Goal: Task Accomplishment & Management: Complete application form

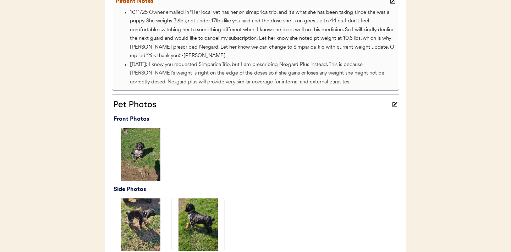
scroll to position [338, 0]
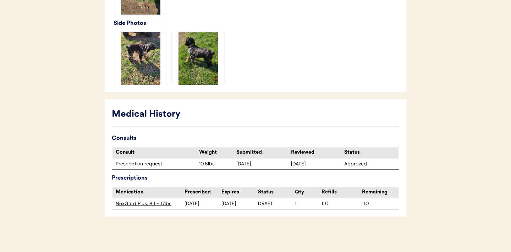
click at [149, 163] on div "Prescription request" at bounding box center [156, 163] width 80 height 7
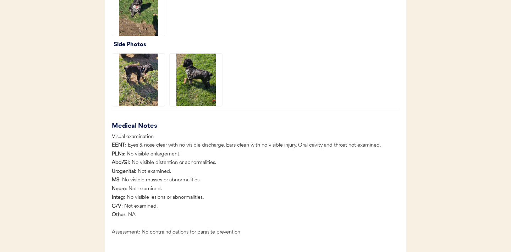
scroll to position [804, 0]
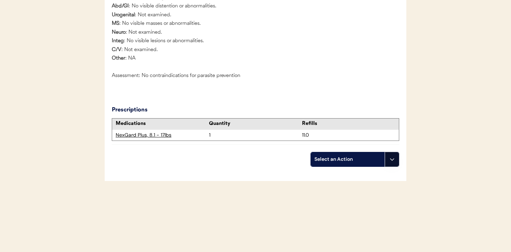
click at [393, 166] on button at bounding box center [391, 159] width 14 height 14
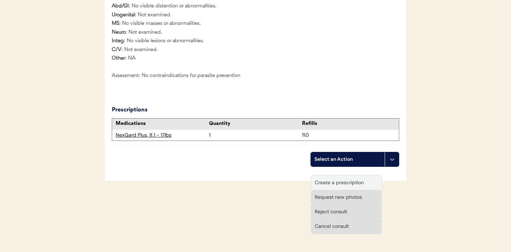
click at [343, 182] on div "Create a prescription" at bounding box center [346, 182] width 70 height 15
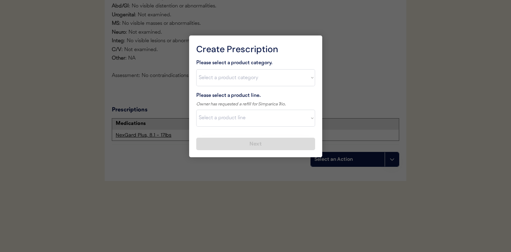
click at [310, 77] on select "Select a product category [MEDICAL_DATA] Antibiotics Anxiety Combo [MEDICAL_DAT…" at bounding box center [255, 77] width 119 height 17
select select ""combo_parasite_prevention""
click at [308, 119] on select "Select a product line" at bounding box center [255, 118] width 119 height 17
click at [310, 121] on select "Select a product line" at bounding box center [255, 118] width 119 height 17
click at [310, 83] on select "Select a product category Allergies Antibiotics Anxiety Combo Parasite Preventi…" at bounding box center [255, 77] width 119 height 17
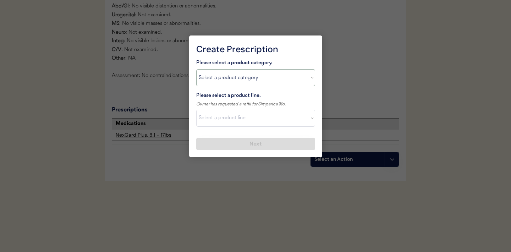
click at [308, 117] on select "Select a product line Advantage Multi for Dogs Credelio Quattro NexGard Plus Ne…" at bounding box center [255, 118] width 119 height 17
select select ""Simparica Trio""
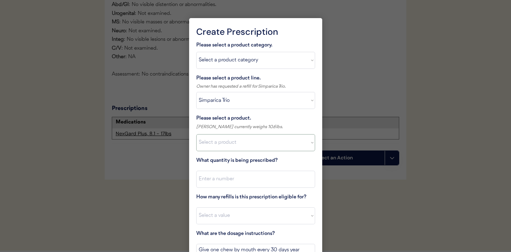
click at [279, 146] on select "Select a product Simparica Trio, 2.8 - 5.5lbs Simparica Trio, 5.6 - 11lbs Simpa…" at bounding box center [255, 142] width 119 height 17
select select ""1348695171700984260__LOOKUP__1704773707524x107284382987270270""
click at [265, 185] on input "input" at bounding box center [255, 179] width 119 height 17
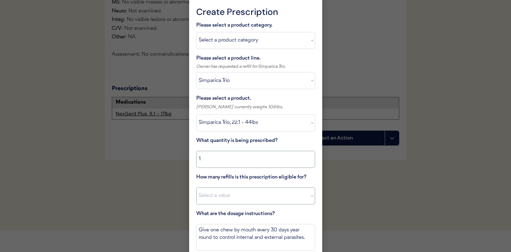
type input "1"
click at [262, 202] on select "Select a value 0 1 2 3 4 5 6 7 8 9 10 11" at bounding box center [255, 195] width 119 height 17
select select "11"
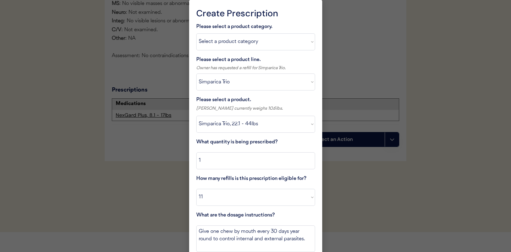
scroll to position [852, 0]
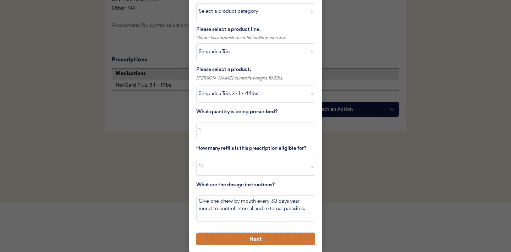
click at [229, 237] on button "Next" at bounding box center [255, 239] width 119 height 12
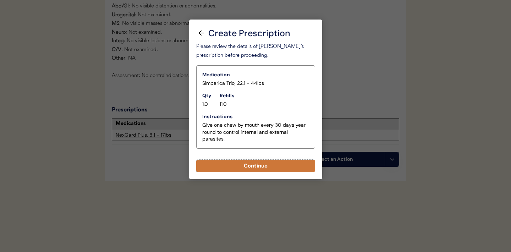
click at [250, 160] on button "Continue" at bounding box center [255, 166] width 119 height 12
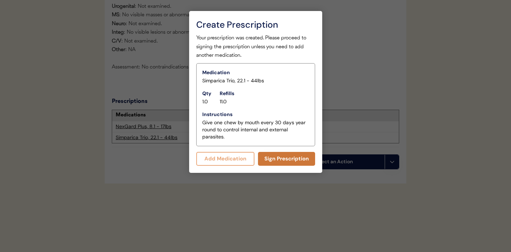
click at [281, 160] on button "Sign Prescription" at bounding box center [286, 159] width 57 height 14
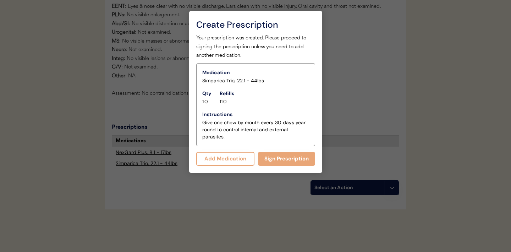
scroll to position [837, 0]
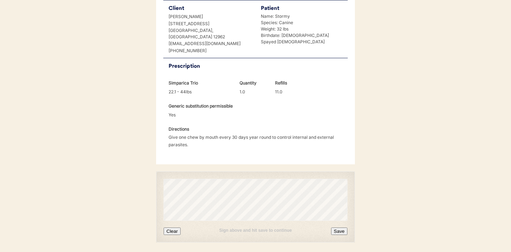
scroll to position [182, 0]
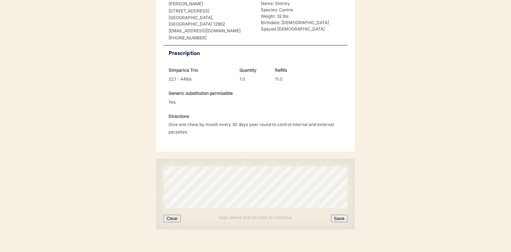
click at [173, 215] on button "Clear" at bounding box center [171, 218] width 17 height 7
click at [176, 215] on button "Clear" at bounding box center [171, 218] width 17 height 7
click at [343, 215] on button "Save" at bounding box center [339, 218] width 16 height 7
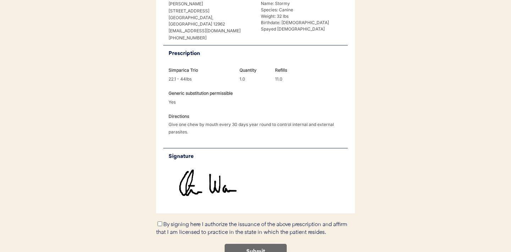
click at [161, 221] on input "By signing here I authorize the issuance of the above prescription and affirm t…" at bounding box center [159, 223] width 5 height 5
checkbox input "true"
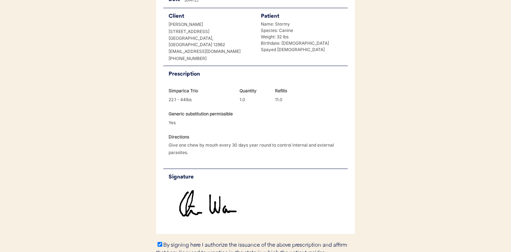
scroll to position [212, 0]
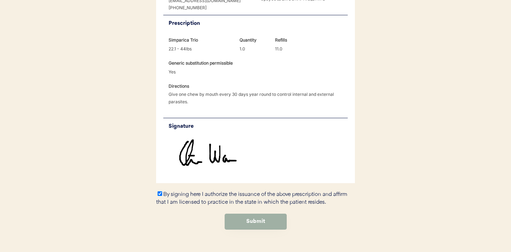
click at [252, 213] on button "Submit" at bounding box center [255, 221] width 62 height 16
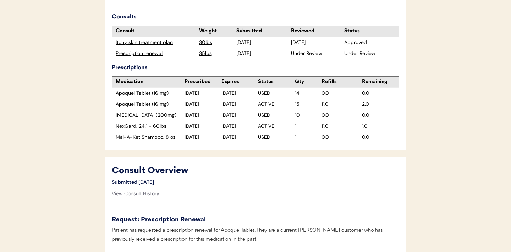
scroll to position [232, 0]
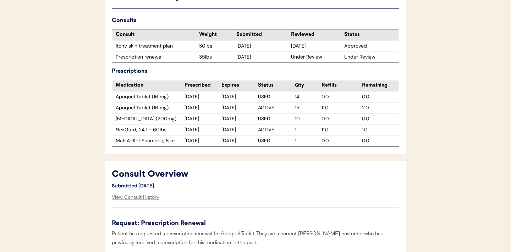
click at [137, 106] on div "Apoquel Tablet (16 mg)" at bounding box center [150, 107] width 69 height 7
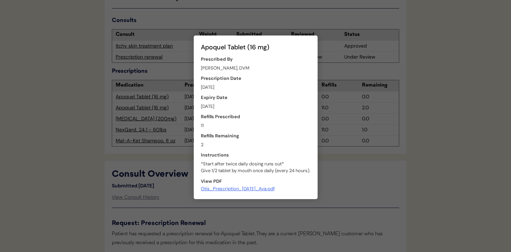
click at [149, 130] on div at bounding box center [255, 126] width 511 height 252
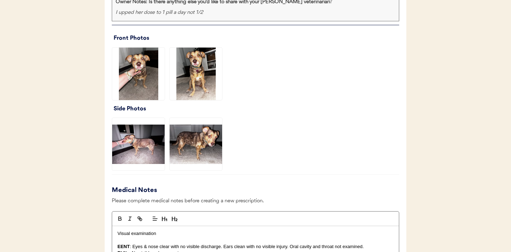
scroll to position [566, 0]
click at [151, 81] on img at bounding box center [138, 73] width 52 height 52
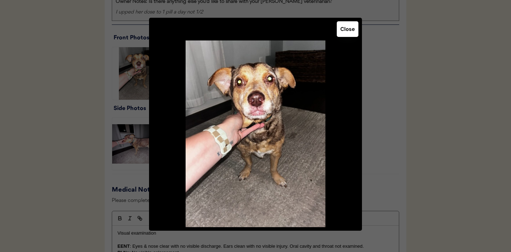
click at [351, 27] on button "Close" at bounding box center [347, 29] width 22 height 16
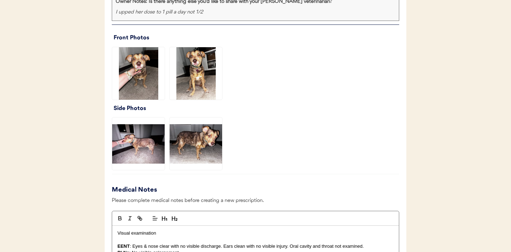
click at [196, 81] on img at bounding box center [195, 73] width 52 height 52
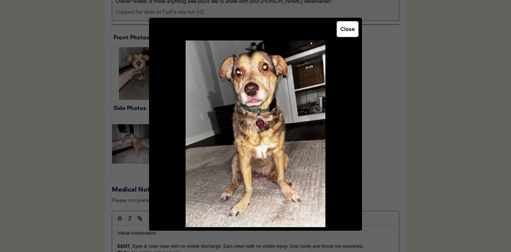
click at [344, 30] on button "Close" at bounding box center [347, 29] width 22 height 16
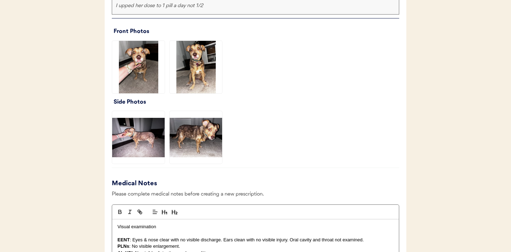
scroll to position [573, 0]
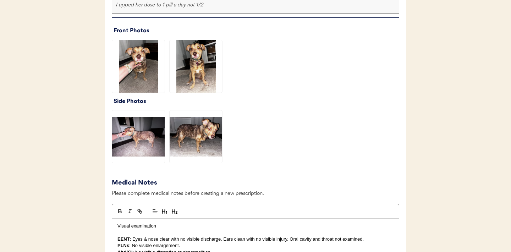
click at [133, 138] on img at bounding box center [138, 136] width 52 height 52
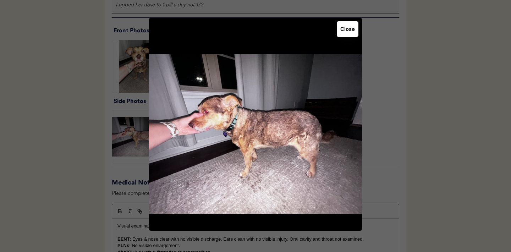
click at [347, 30] on button "Close" at bounding box center [347, 29] width 22 height 16
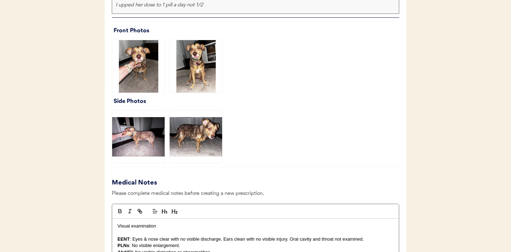
click at [210, 149] on img at bounding box center [195, 136] width 52 height 52
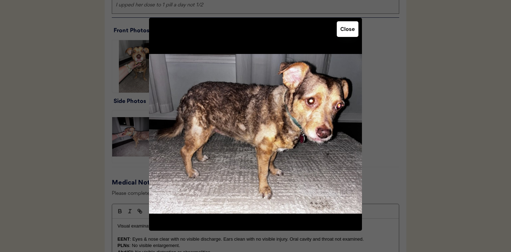
click at [349, 34] on button "Close" at bounding box center [347, 29] width 22 height 16
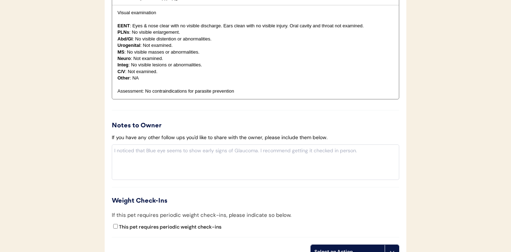
scroll to position [787, 0]
drag, startPoint x: 205, startPoint y: 66, endPoint x: 132, endPoint y: 66, distance: 73.8
click at [132, 66] on p "Integ : No visible lesions or abnormalities." at bounding box center [255, 64] width 276 height 6
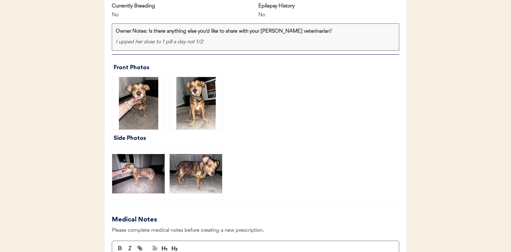
scroll to position [543, 0]
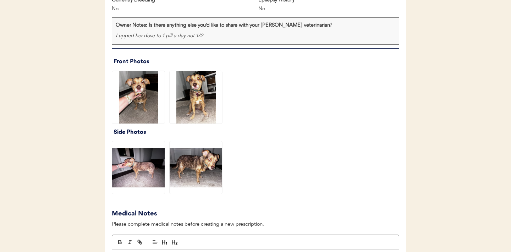
click at [194, 86] on img at bounding box center [195, 97] width 52 height 52
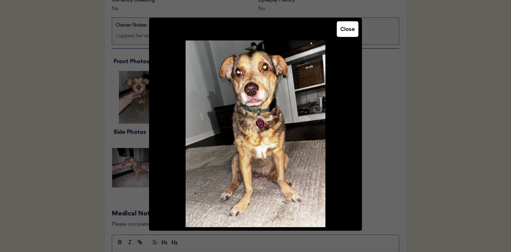
click at [345, 32] on button "Close" at bounding box center [347, 29] width 22 height 16
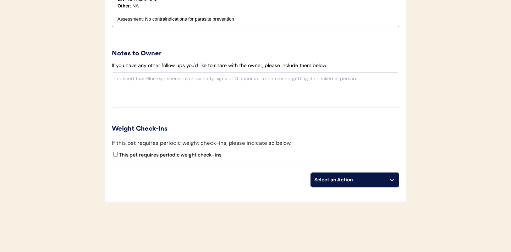
scroll to position [769, 0]
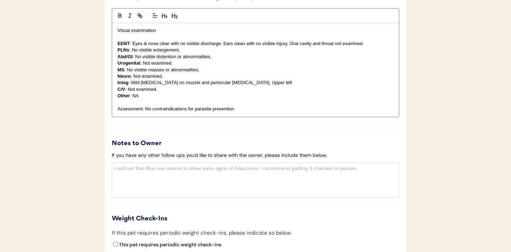
click at [265, 81] on p "Integ : Mild erythema on muzzle and periocular erythema. Upper left" at bounding box center [255, 82] width 276 height 6
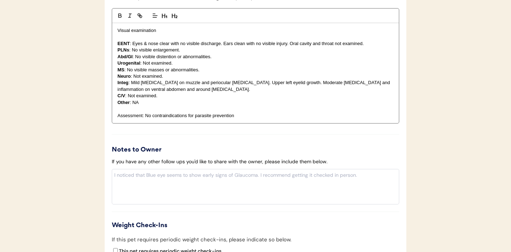
click at [146, 116] on p "Assessment: No contraindications for parasite prevention" at bounding box center [255, 115] width 276 height 6
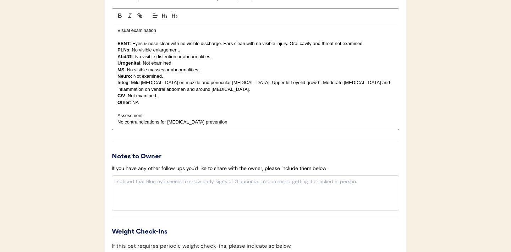
click at [157, 115] on p "Assessment:" at bounding box center [255, 115] width 276 height 6
click at [221, 123] on p "No contraindications for parasite prevention" at bounding box center [255, 122] width 276 height 6
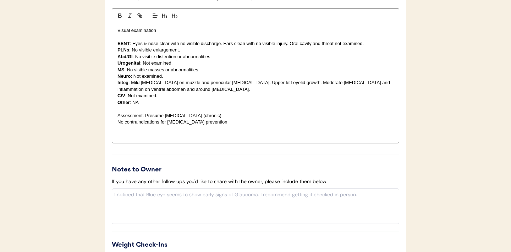
click at [116, 122] on div "Visual examination EENT : Eyes & nose clear with no visible discharge. Ears cle…" at bounding box center [255, 83] width 286 height 120
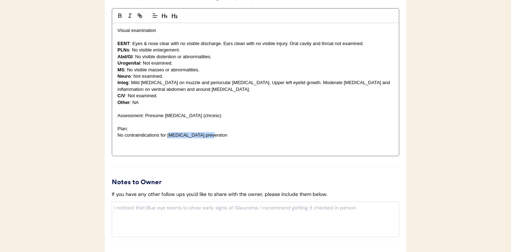
drag, startPoint x: 210, startPoint y: 137, endPoint x: 164, endPoint y: 134, distance: 46.2
click at [168, 136] on p "No contraindications for parasite prevention" at bounding box center [255, 135] width 276 height 6
click at [219, 135] on p "No contraindications for parasite prevention" at bounding box center [255, 135] width 276 height 6
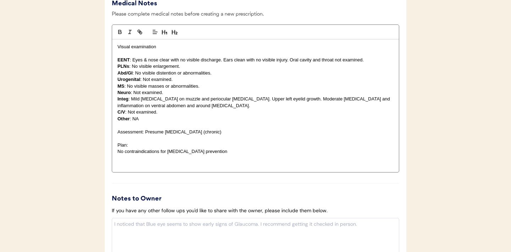
scroll to position [791, 0]
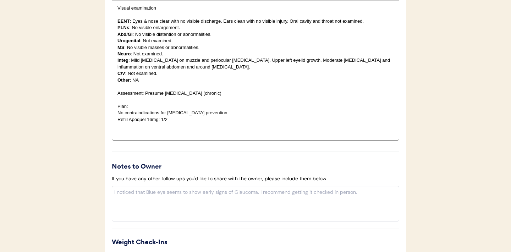
click at [182, 121] on p "Refill Apoquel 16mg: 1/2" at bounding box center [255, 119] width 276 height 6
click at [192, 120] on p "Refill Apoquel 16mg: 1/2 tab" at bounding box center [255, 119] width 276 height 6
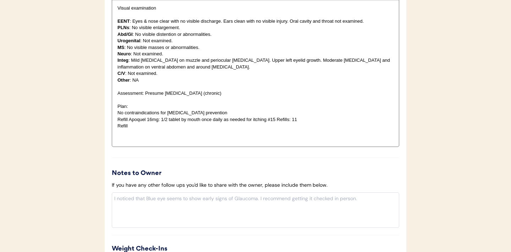
click at [128, 121] on p "Refill Apoquel 16mg: 1/2 tablet by mouth once daily as needed for itching #15 R…" at bounding box center [255, 119] width 276 height 6
click at [132, 124] on p "Refill" at bounding box center [255, 126] width 276 height 6
click at [221, 128] on p "Rx: Nexgard for 35lb dog: 1 chew q30 days. #1 REfills: 11" at bounding box center [255, 126] width 276 height 6
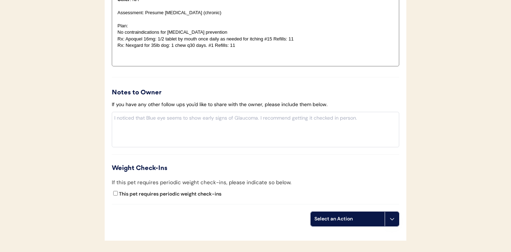
scroll to position [855, 0]
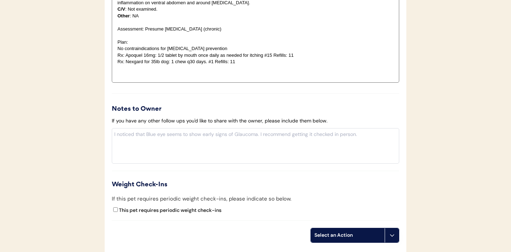
click at [218, 49] on p "No contraindications for parasite prevention" at bounding box center [255, 48] width 276 height 6
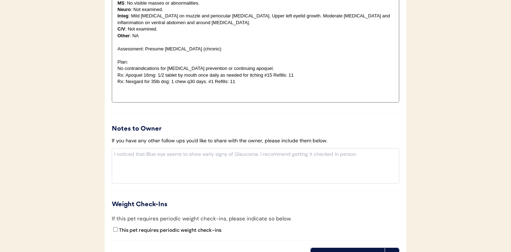
scroll to position [845, 0]
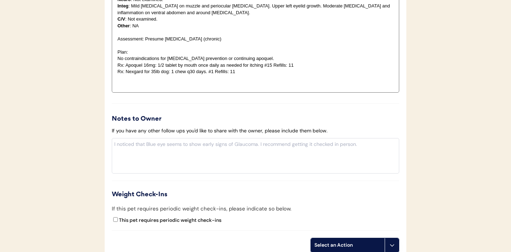
click at [147, 83] on p at bounding box center [255, 85] width 276 height 6
click at [139, 80] on p at bounding box center [255, 78] width 276 height 6
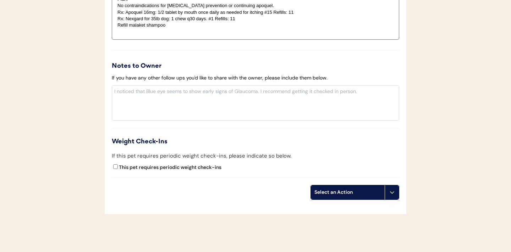
scroll to position [901, 0]
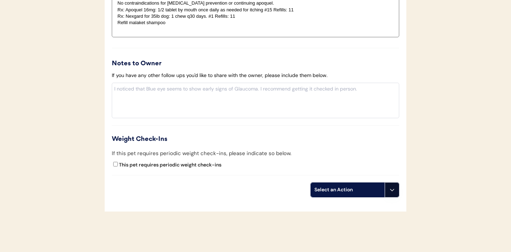
click at [394, 192] on icon at bounding box center [392, 190] width 6 height 6
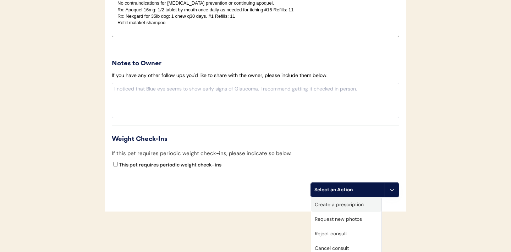
click at [334, 206] on div "Create a prescription" at bounding box center [346, 204] width 70 height 15
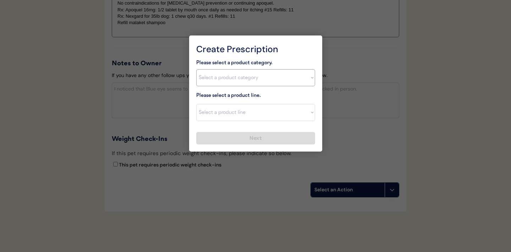
click at [309, 80] on select "Select a product category Allergies Antibiotics Anxiety Combo Parasite Preventi…" at bounding box center [255, 77] width 119 height 17
select select ""allergies""
click at [308, 114] on select "Select a product line" at bounding box center [255, 112] width 119 height 17
click at [307, 111] on select "Select a product line" at bounding box center [255, 112] width 119 height 17
click at [317, 131] on div "Create Prescription Please select a product category. Select a product category…" at bounding box center [255, 93] width 133 height 116
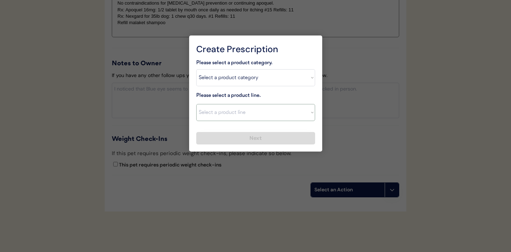
click at [308, 115] on select "Select a product line Apoquel Chewable Tablet Apoquel Tablet Cyclosporine Derma…" at bounding box center [255, 112] width 119 height 17
select select ""Apoquel Tablet""
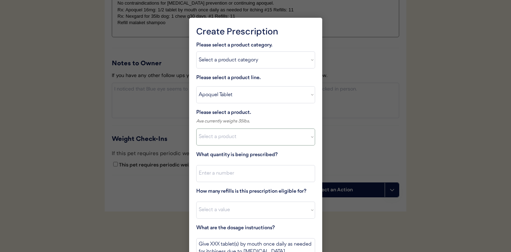
click at [310, 139] on select "Select a product Apoquel Tablet (16 mg) Apoquel Tablet (3.6 mg) Apoquel Tablet …" at bounding box center [255, 136] width 119 height 17
select select ""1348695171700984260__LOOKUP__1720647054590x322599372364987400""
click at [266, 174] on input "input" at bounding box center [255, 173] width 119 height 17
type input "15"
click at [257, 213] on select "Select a value 0 1 2 3 4 5 6 7 8 9 10 11" at bounding box center [255, 209] width 119 height 17
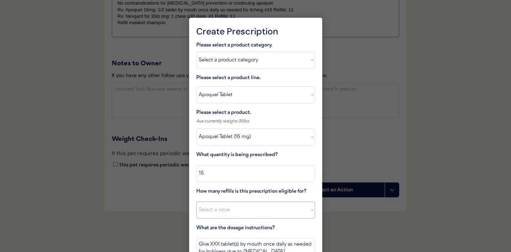
select select "11"
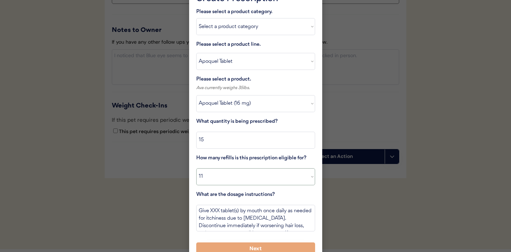
scroll to position [944, 0]
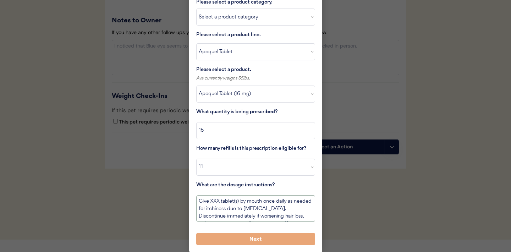
click at [219, 201] on textarea "Give XXX tablet(s) by mouth once daily as needed for itchiness due to allergies…" at bounding box center [255, 208] width 119 height 27
click at [237, 202] on textarea "Give 1/2 tablet(s) by mouth once daily as needed for itchiness due to allergies…" at bounding box center [255, 208] width 119 height 27
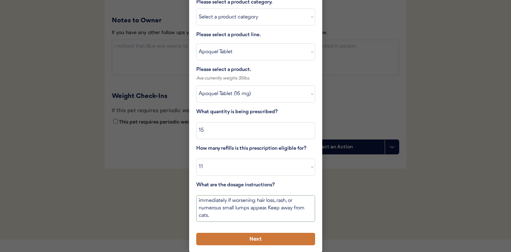
type textarea "Give 1/2 tablet by mouth once daily as needed for itchiness due to allergies. D…"
click at [233, 240] on button "Next" at bounding box center [255, 239] width 119 height 12
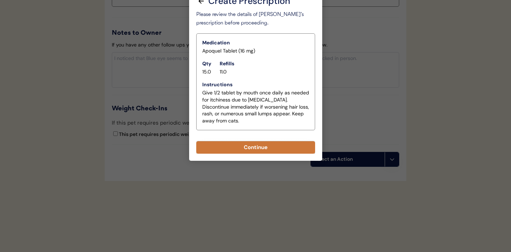
click at [250, 150] on button "Continue" at bounding box center [255, 147] width 119 height 12
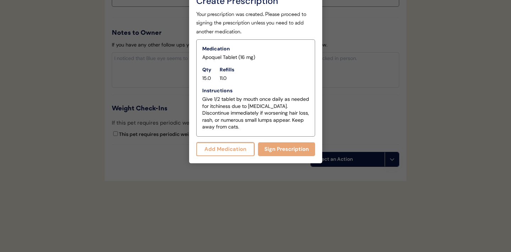
click at [235, 149] on button "Add Medication" at bounding box center [225, 149] width 59 height 14
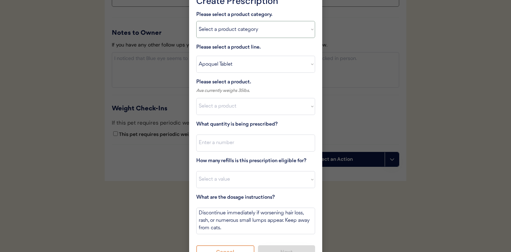
click at [305, 32] on select "Select a product category Allergies Antibiotics Anxiety Combo Parasite Preventi…" at bounding box center [255, 29] width 119 height 17
select select ""flea___tick""
click at [308, 63] on select "Select a product line Apoquel Chewable Tablet Apoquel Tablet Cyclosporine Derma…" at bounding box center [255, 64] width 119 height 17
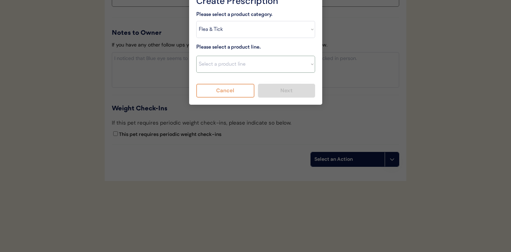
click at [301, 67] on select "Select a product line Apoquel Chewable Tablet Apoquel Tablet Cyclosporine Derma…" at bounding box center [255, 64] width 119 height 17
click at [301, 32] on select "Select a product category Allergies Antibiotics Anxiety Combo Parasite Preventi…" at bounding box center [255, 29] width 119 height 17
click at [305, 65] on select "Select a product line Advantix II Bravecto 1 Month Bravecto 1 Month (3 Month) B…" at bounding box center [255, 64] width 119 height 17
select select ""NexGard""
type textarea "Give one chew by mouth every 30 days year round to control external parasites. …"
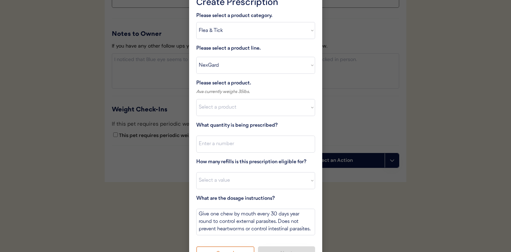
scroll to position [945, 0]
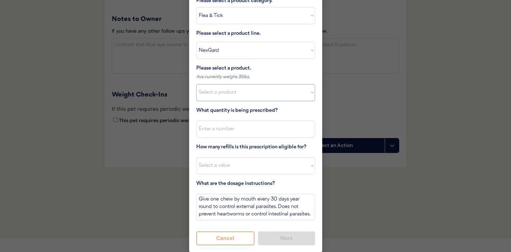
click at [305, 94] on select "Select a product NexGard, 4 - 10lbs NexGard, 10.1 - 24lbs NexGard, 24.1 - 60lbs…" at bounding box center [255, 92] width 119 height 17
select select ""1348695171700984260__LOOKUP__1670802168528x104437410217383500""
click at [251, 128] on input "input" at bounding box center [255, 129] width 119 height 17
type input "1"
click at [238, 159] on select "Select a value 0 1 2 3 4 5 6 7 8 9 10 11" at bounding box center [255, 165] width 119 height 17
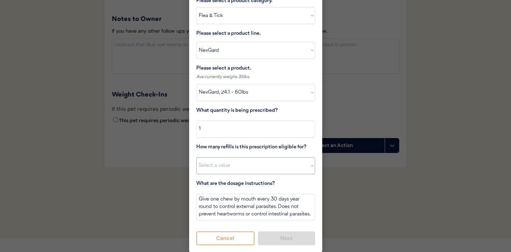
select select "11"
click at [280, 237] on button "Next" at bounding box center [286, 238] width 57 height 14
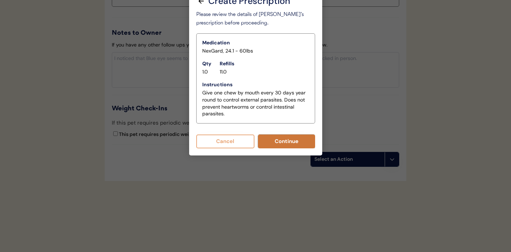
click at [279, 140] on button "Continue" at bounding box center [286, 141] width 57 height 14
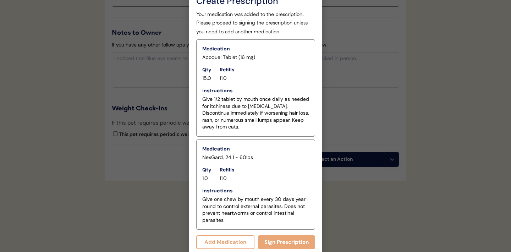
scroll to position [935, 0]
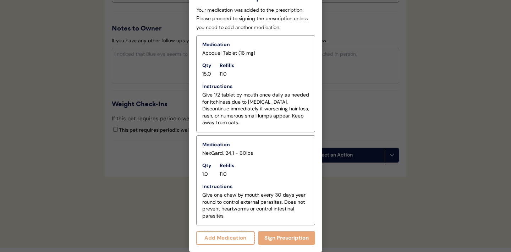
click at [222, 237] on button "Add Medication" at bounding box center [225, 238] width 59 height 14
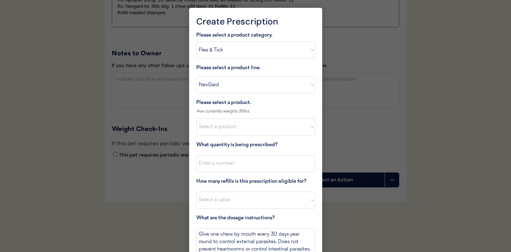
scroll to position [907, 0]
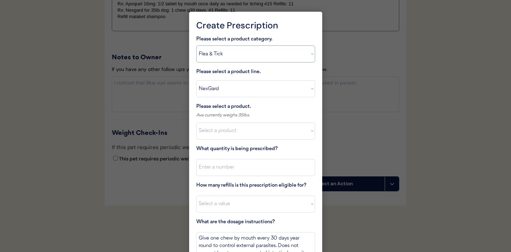
click at [309, 55] on select "Select a product category Allergies Antibiotics Anxiety Combo Parasite Preventi…" at bounding box center [255, 53] width 119 height 17
select select ""allergies""
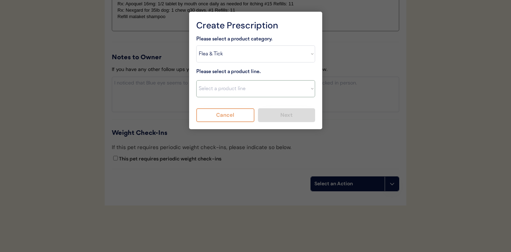
click at [300, 88] on select "Select a product line Apoquel Chewable Tablet Apoquel Tablet Cyclosporine Derma…" at bounding box center [255, 88] width 119 height 17
select select ""Mal-A-Ket Shampoo""
type textarea "Bathe every other day for 2 weeks, then once weekly for one month, then as need…"
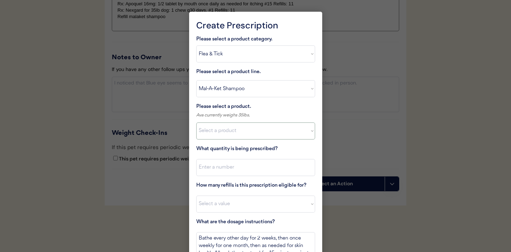
scroll to position [945, 0]
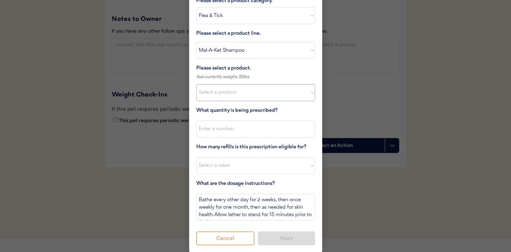
click at [303, 90] on select "Select a product Mal-A-Ket Shampoo, 8 oz" at bounding box center [255, 92] width 119 height 17
select select ""1348695171700984260__LOOKUP__1732553434443x237257447760914180""
drag, startPoint x: 303, startPoint y: 90, endPoint x: 241, endPoint y: 124, distance: 70.0
click at [241, 124] on input "input" at bounding box center [255, 129] width 119 height 17
type input "1"
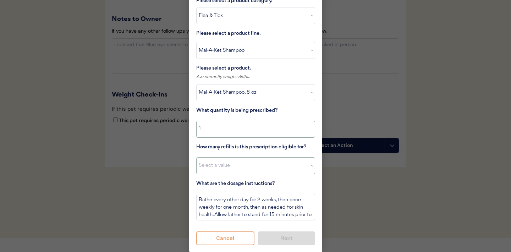
click at [229, 166] on select "Select a value 0 1 2 3 4 5 6 7 8 9 10 11" at bounding box center [255, 165] width 119 height 17
select select "1"
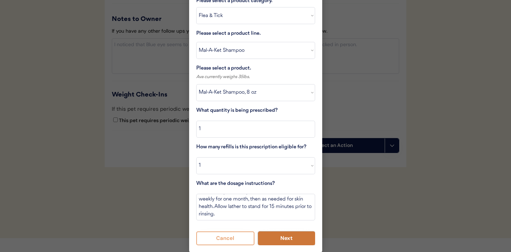
click at [279, 239] on button "Next" at bounding box center [286, 238] width 57 height 14
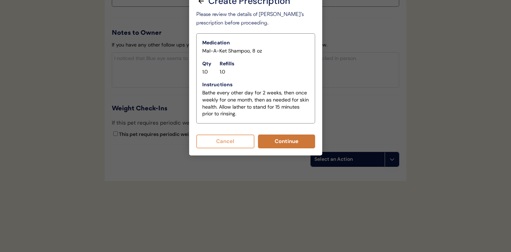
click at [275, 145] on button "Continue" at bounding box center [286, 141] width 57 height 14
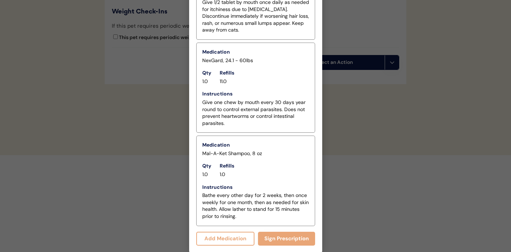
scroll to position [1028, 0]
click at [286, 240] on button "Sign Prescription" at bounding box center [286, 238] width 57 height 14
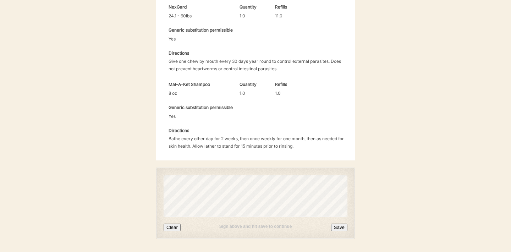
scroll to position [339, 0]
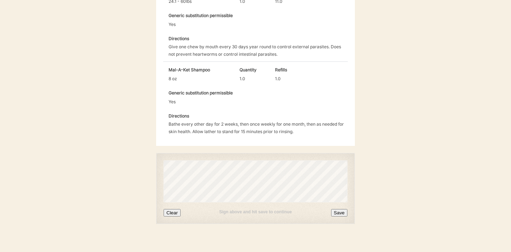
click at [172, 209] on button "Clear" at bounding box center [171, 212] width 17 height 7
click at [340, 209] on button "Save" at bounding box center [339, 212] width 16 height 7
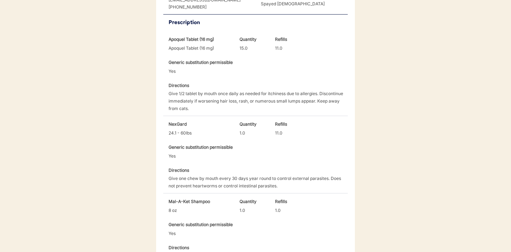
scroll to position [369, 0]
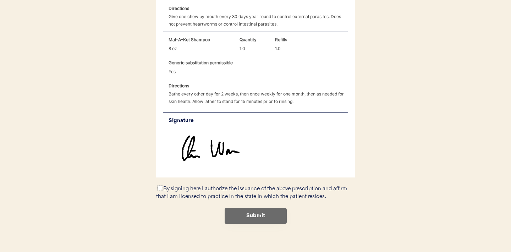
click at [160, 185] on input "By signing here I authorize the issuance of the above prescription and affirm t…" at bounding box center [159, 187] width 5 height 5
checkbox input "true"
click at [248, 210] on button "Submit" at bounding box center [255, 216] width 62 height 16
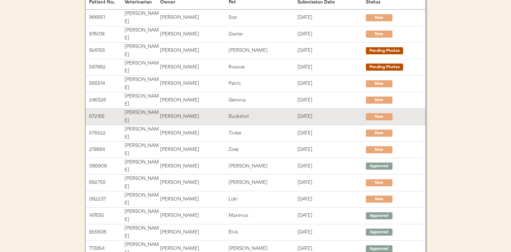
scroll to position [87, 0]
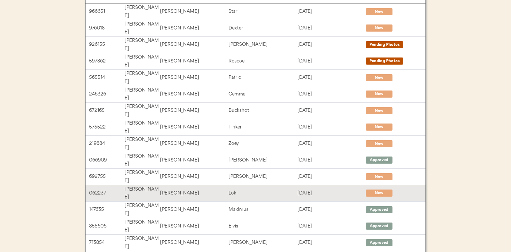
click at [213, 189] on div "[PERSON_NAME]" at bounding box center [194, 193] width 68 height 8
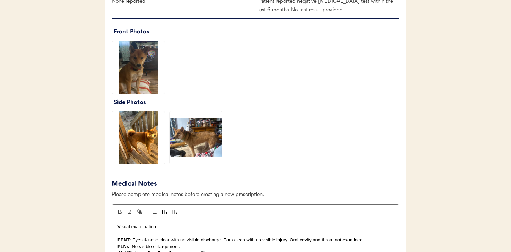
scroll to position [521, 0]
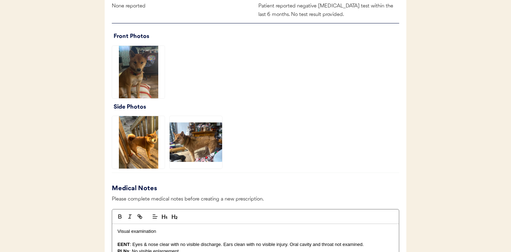
click at [148, 78] on img at bounding box center [138, 72] width 52 height 52
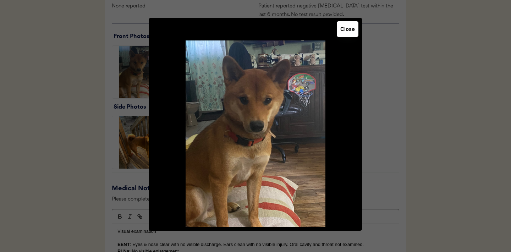
click at [348, 32] on button "Close" at bounding box center [347, 29] width 22 height 16
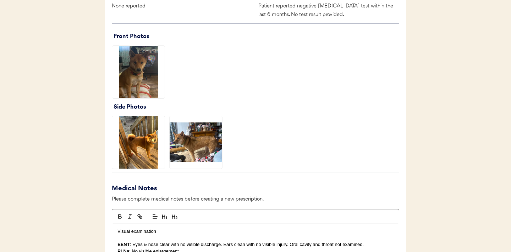
click at [144, 155] on img at bounding box center [138, 142] width 52 height 52
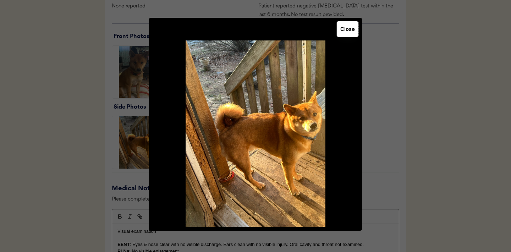
click at [355, 29] on button "Close" at bounding box center [347, 29] width 22 height 16
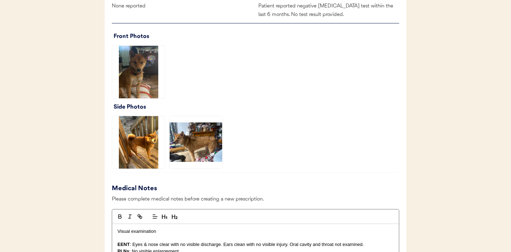
click at [207, 149] on img at bounding box center [195, 142] width 52 height 52
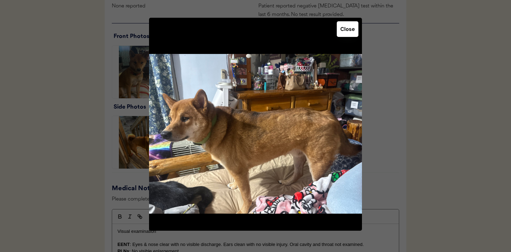
click at [344, 31] on button "Close" at bounding box center [347, 29] width 22 height 16
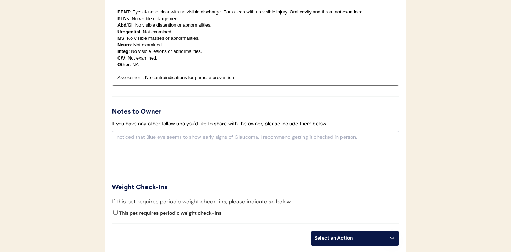
scroll to position [832, 0]
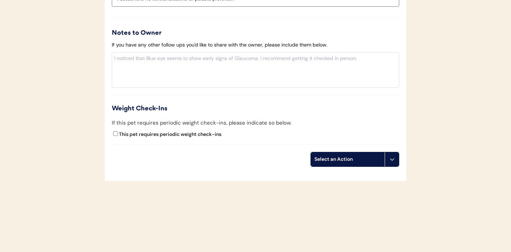
click at [392, 163] on button at bounding box center [391, 159] width 14 height 14
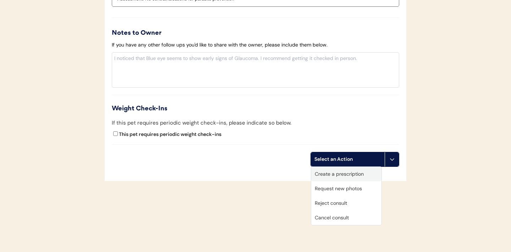
click at [341, 176] on div "Create a prescription" at bounding box center [346, 174] width 70 height 15
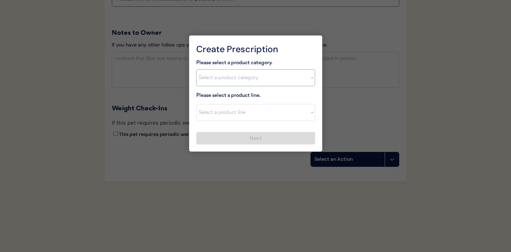
click at [305, 80] on select "Select a product category Allergies Antibiotics Anxiety Combo Parasite Preventi…" at bounding box center [255, 77] width 119 height 17
select select ""combo_parasite_prevention""
click at [290, 80] on select "Select a product category Allergies Antibiotics Anxiety Combo Parasite Preventi…" at bounding box center [255, 77] width 119 height 17
click at [308, 112] on select "Select a product line Advantage Multi for Dogs Credelio Quattro NexGard Plus Ne…" at bounding box center [255, 112] width 119 height 17
select select ""NexGard Plus""
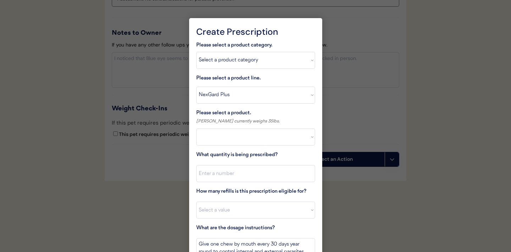
select select ""PLACEHOLDER_1427118222253""
click at [300, 140] on select "Select a product NexGard Plus, 4 - 8lbs NexGard Plus, 8.1 - 17lbs NexGard Plus,…" at bounding box center [255, 136] width 119 height 17
click at [302, 89] on select "Select a product line Advantage Multi for Dogs Credelio Quattro NexGard Plus Ne…" at bounding box center [255, 95] width 119 height 17
select select ""Simparica Trio""
click at [303, 135] on select "Select a product Simparica Trio, 2.8 - 5.5lbs Simparica Trio, 5.6 - 11lbs Simpa…" at bounding box center [255, 136] width 119 height 17
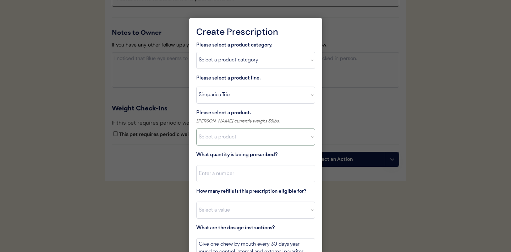
select select ""1348695171700984260__LOOKUP__1704773707524x107284382987270270""
click at [229, 174] on input "input" at bounding box center [255, 173] width 119 height 17
type input "1"
click at [233, 208] on select "Select a value 0 1 2 3 4 5 6 7 8 9 10 11" at bounding box center [255, 209] width 119 height 17
select select "11"
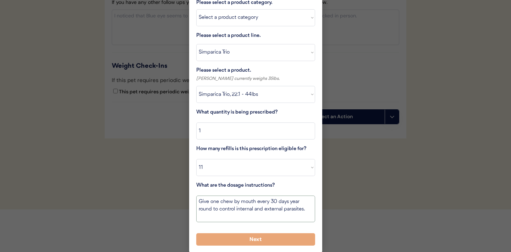
scroll to position [875, 0]
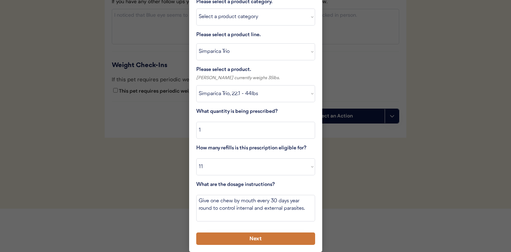
click at [245, 241] on button "Next" at bounding box center [255, 238] width 119 height 12
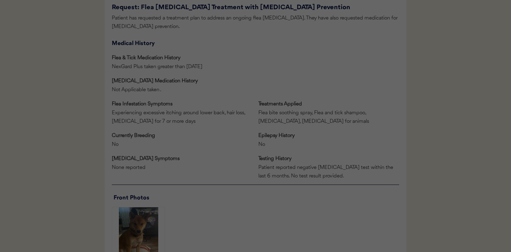
scroll to position [832, 0]
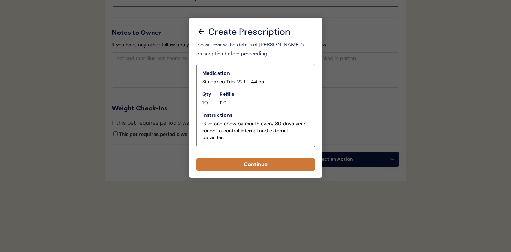
click at [249, 165] on button "Continue" at bounding box center [255, 164] width 119 height 12
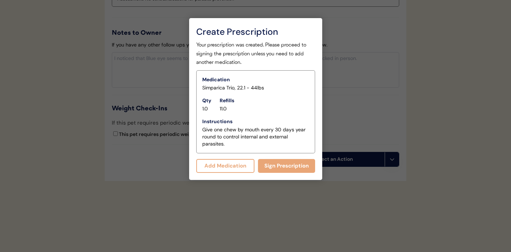
scroll to position [847, 0]
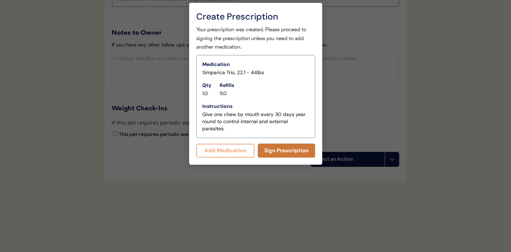
click at [277, 148] on button "Sign Prescription" at bounding box center [286, 151] width 57 height 14
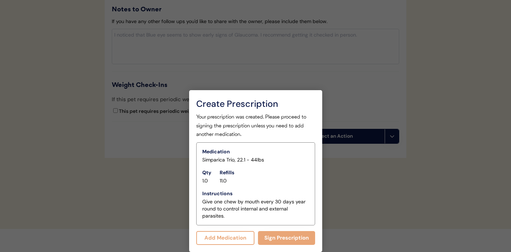
scroll to position [760, 0]
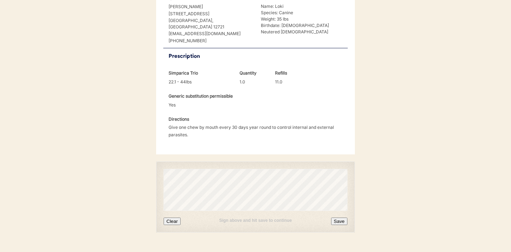
scroll to position [182, 0]
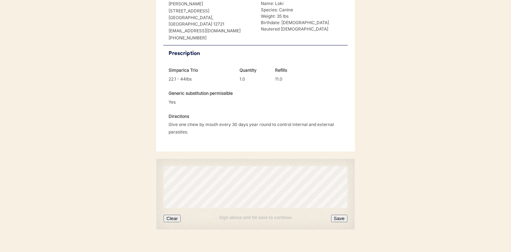
click at [174, 215] on button "Clear" at bounding box center [171, 218] width 17 height 7
click at [337, 215] on button "Save" at bounding box center [339, 218] width 16 height 7
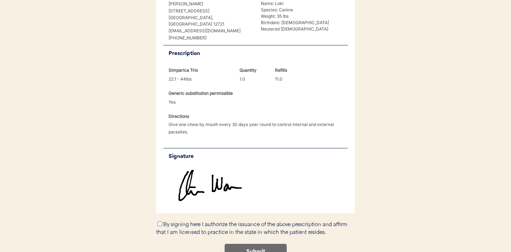
click at [161, 221] on input "By signing here I authorize the issuance of the above prescription and affirm t…" at bounding box center [159, 223] width 5 height 5
checkbox input "true"
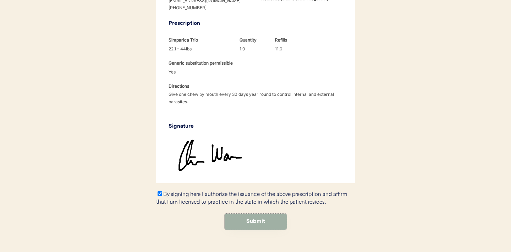
click at [253, 213] on button "Submit" at bounding box center [255, 221] width 62 height 16
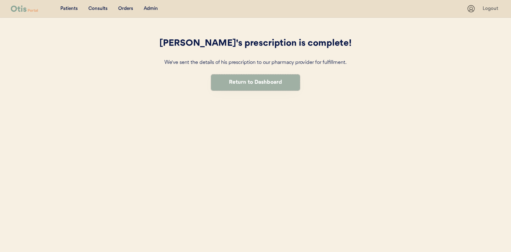
click at [234, 80] on button "Return to Dashboard" at bounding box center [255, 82] width 89 height 16
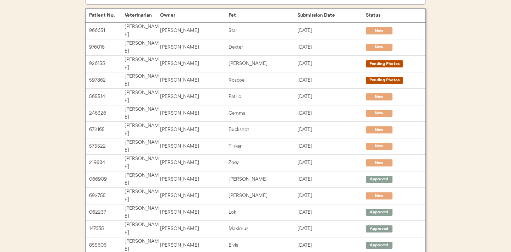
scroll to position [68, 0]
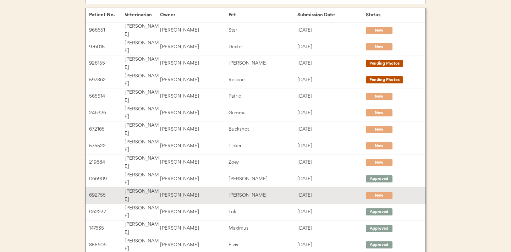
click at [256, 191] on div "[PERSON_NAME]" at bounding box center [262, 195] width 68 height 8
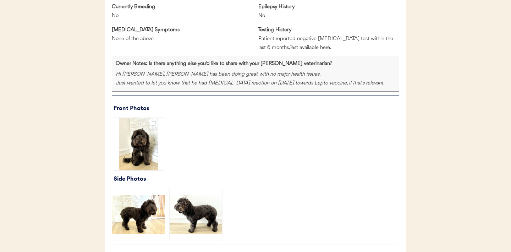
scroll to position [506, 0]
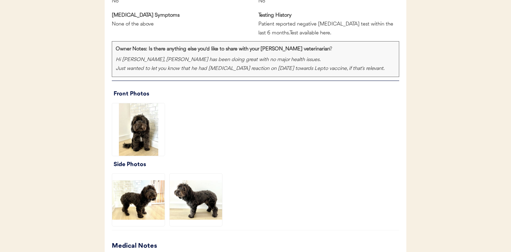
click at [134, 136] on img at bounding box center [138, 129] width 52 height 52
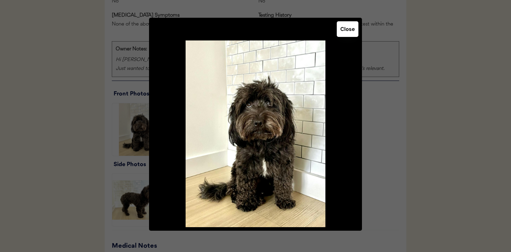
click at [350, 33] on button "Close" at bounding box center [347, 29] width 22 height 16
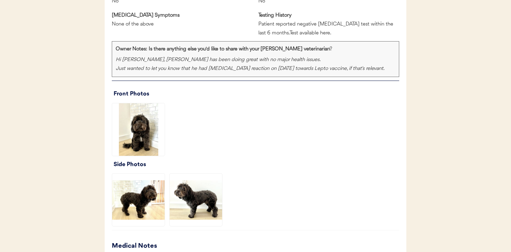
click at [146, 129] on img at bounding box center [138, 129] width 52 height 52
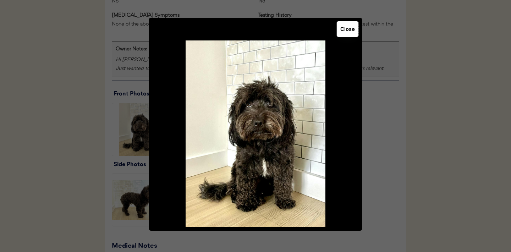
click at [344, 33] on button "Close" at bounding box center [347, 29] width 22 height 16
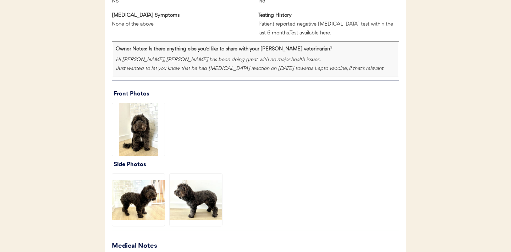
click at [138, 208] on img at bounding box center [138, 199] width 52 height 52
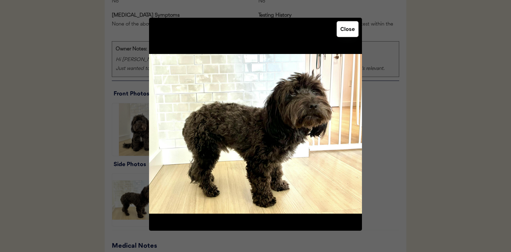
click at [350, 27] on button "Close" at bounding box center [347, 29] width 22 height 16
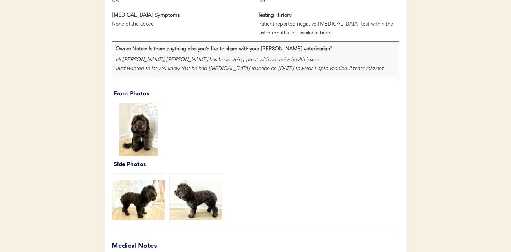
click at [203, 206] on img at bounding box center [195, 199] width 52 height 52
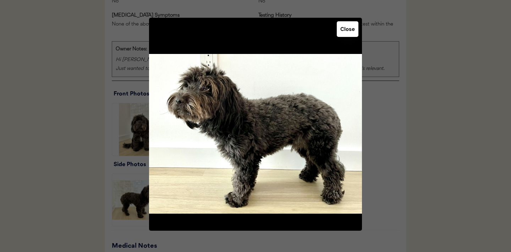
click at [347, 32] on button "Close" at bounding box center [347, 29] width 22 height 16
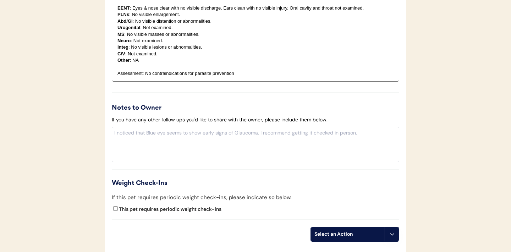
scroll to position [855, 0]
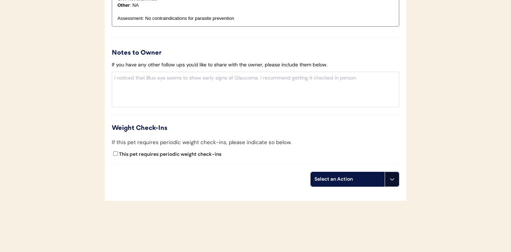
click at [396, 184] on button at bounding box center [391, 179] width 14 height 14
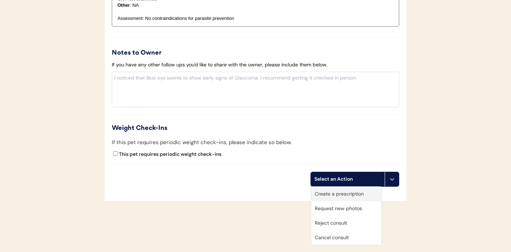
click at [347, 196] on div "Create a prescription" at bounding box center [346, 194] width 70 height 15
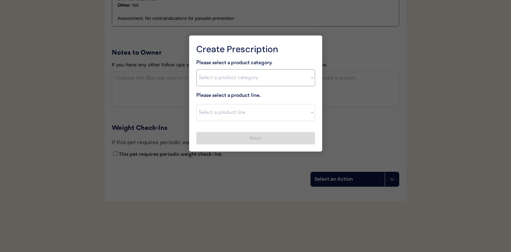
click at [302, 73] on select "Select a product category Allergies Antibiotics Anxiety Combo Parasite Preventi…" at bounding box center [255, 77] width 119 height 17
click at [311, 69] on select "Select a product category [MEDICAL_DATA] Antibiotics Anxiety Combo [MEDICAL_DAT…" at bounding box center [255, 77] width 119 height 17
select select ""combo_parasite_prevention""
click at [308, 110] on select "Select a product line Advantix II Bravecto 1 Month Bravecto 1 Month (3 Month) B…" at bounding box center [255, 112] width 119 height 17
click at [286, 80] on select "Select a product category Allergies Antibiotics Anxiety Combo Parasite Preventi…" at bounding box center [255, 77] width 119 height 17
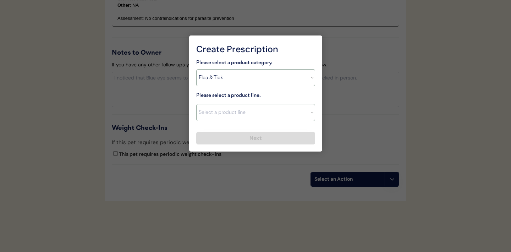
click at [278, 112] on select "Select a product line Advantage Multi for Dogs Credelio Quattro NexGard Plus Ne…" at bounding box center [255, 112] width 119 height 17
select select ""Simparica Trio""
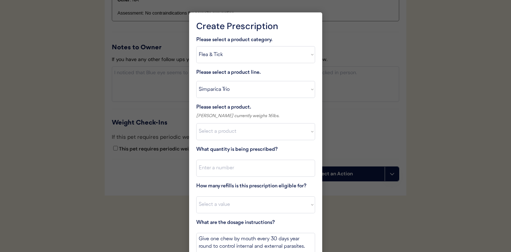
scroll to position [861, 0]
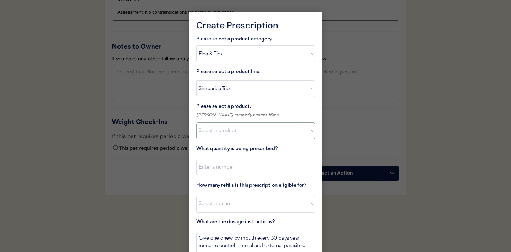
click at [287, 129] on select "Select a product Simparica Trio, 2.8 - 5.5lbs Simparica Trio, 5.6 - 11lbs Simpa…" at bounding box center [255, 130] width 119 height 17
select select ""1348695171700984260__LOOKUP__1704773707524x272401533562219200""
click at [292, 169] on input "input" at bounding box center [255, 167] width 119 height 17
type input "1"
click at [260, 203] on select "Select a value 0 1 2 3 4 5 6 7 8 9 10 11" at bounding box center [255, 203] width 119 height 17
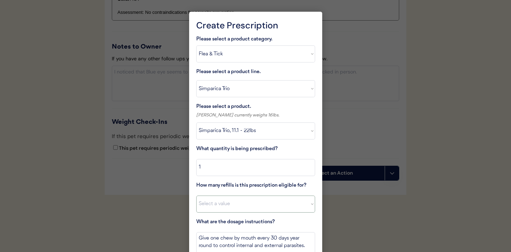
select select "11"
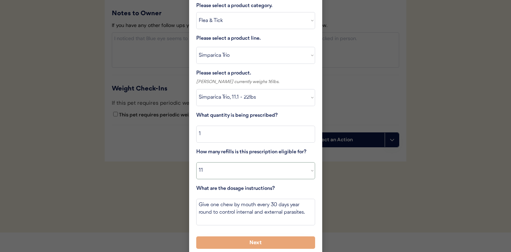
scroll to position [897, 0]
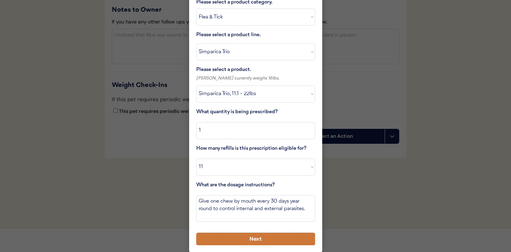
click at [227, 236] on button "Next" at bounding box center [255, 239] width 119 height 12
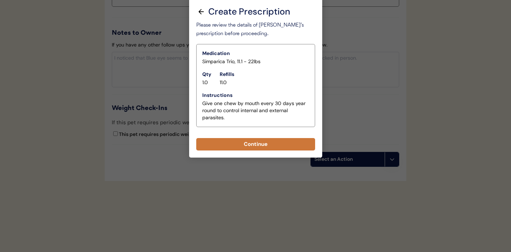
click at [253, 146] on button "Continue" at bounding box center [255, 144] width 119 height 12
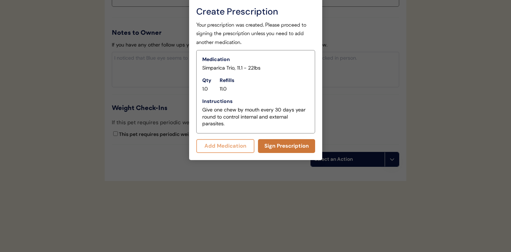
click at [279, 147] on button "Sign Prescription" at bounding box center [286, 146] width 57 height 14
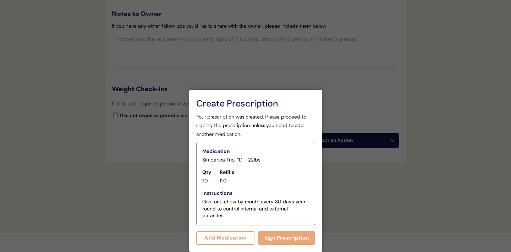
scroll to position [868, 0]
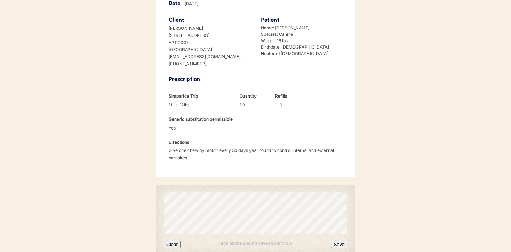
scroll to position [189, 0]
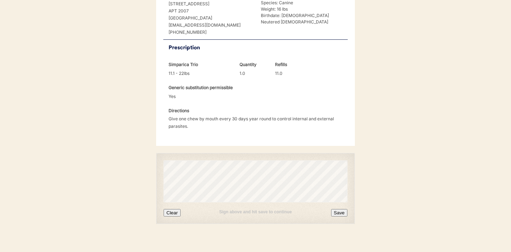
click at [173, 209] on button "Clear" at bounding box center [171, 212] width 17 height 7
click at [177, 209] on button "Clear" at bounding box center [171, 212] width 17 height 7
click at [335, 209] on button "Save" at bounding box center [339, 212] width 16 height 7
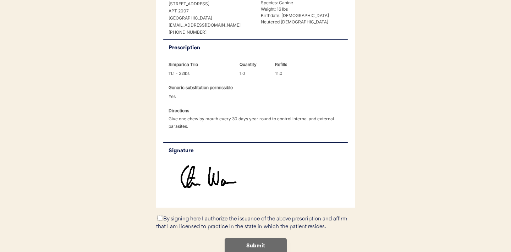
click at [160, 216] on input "By signing here I authorize the issuance of the above prescription and affirm t…" at bounding box center [159, 218] width 5 height 5
checkbox input "true"
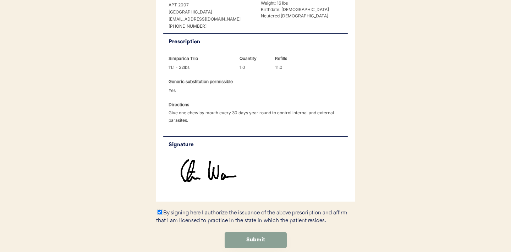
scroll to position [196, 0]
click at [244, 231] on button "Submit" at bounding box center [255, 239] width 62 height 16
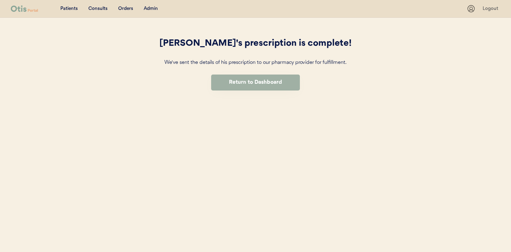
click at [245, 85] on button "Return to Dashboard" at bounding box center [255, 82] width 89 height 16
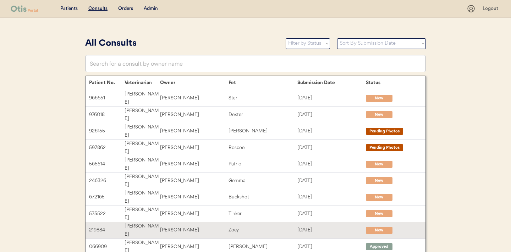
click at [179, 226] on div "[PERSON_NAME]" at bounding box center [194, 230] width 68 height 8
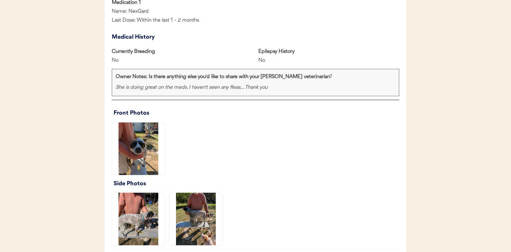
scroll to position [430, 0]
click at [133, 145] on img at bounding box center [138, 148] width 52 height 52
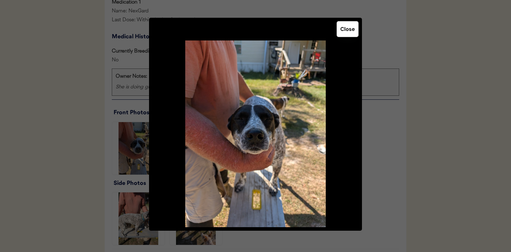
click at [347, 32] on button "Close" at bounding box center [347, 29] width 22 height 16
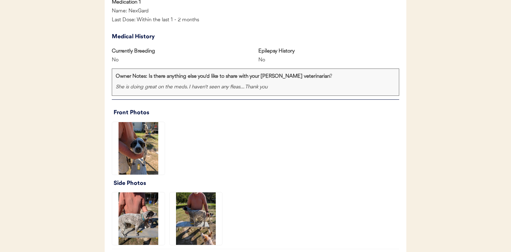
click at [145, 230] on img at bounding box center [138, 218] width 52 height 52
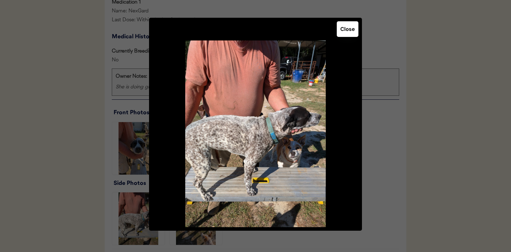
click at [344, 33] on button "Close" at bounding box center [347, 29] width 22 height 16
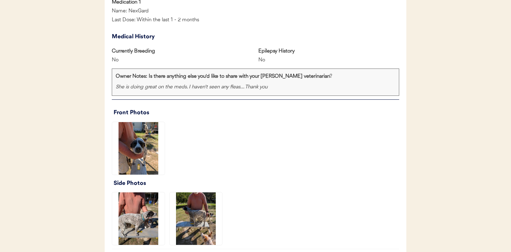
click at [188, 223] on img at bounding box center [195, 218] width 52 height 52
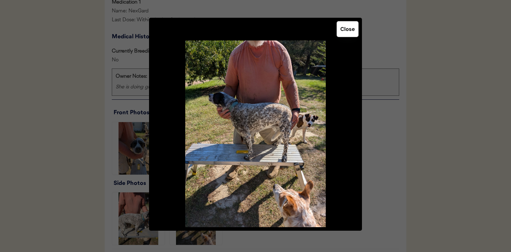
click at [344, 29] on button "Close" at bounding box center [347, 29] width 22 height 16
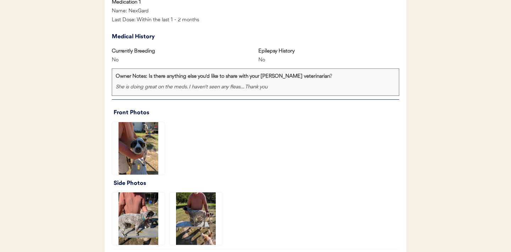
click at [147, 146] on img at bounding box center [138, 148] width 52 height 52
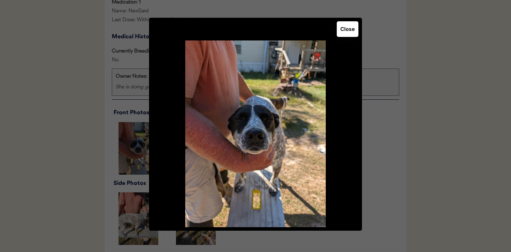
click at [343, 26] on button "Close" at bounding box center [347, 29] width 22 height 16
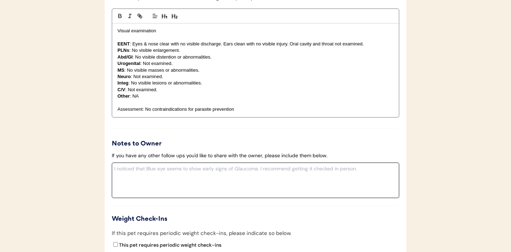
scroll to position [818, 0]
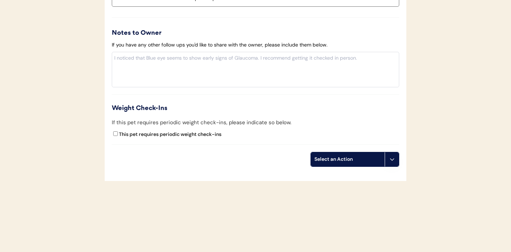
click at [391, 166] on div "Select an Action" at bounding box center [354, 159] width 89 height 15
click at [392, 162] on button at bounding box center [391, 159] width 14 height 14
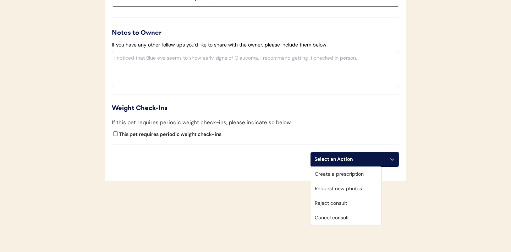
click at [349, 173] on div "Create a prescription" at bounding box center [346, 174] width 70 height 15
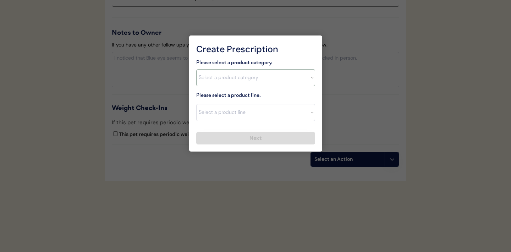
click at [305, 76] on select "Select a product category Allergies Antibiotics Anxiety Combo Parasite Preventi…" at bounding box center [255, 77] width 119 height 17
select select ""flea___tick""
click at [310, 116] on select "Select a product line" at bounding box center [255, 112] width 119 height 17
click at [310, 112] on select "Select a product line" at bounding box center [255, 112] width 119 height 17
click at [300, 113] on select "Select a product line" at bounding box center [255, 112] width 119 height 17
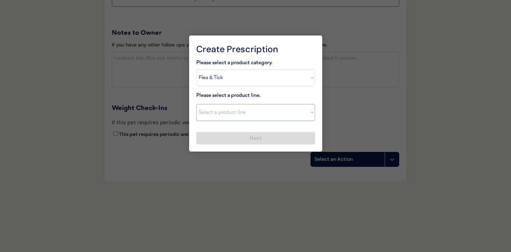
click at [307, 74] on select "Select a product category Allergies Antibiotics Anxiety Combo Parasite Preventi…" at bounding box center [255, 77] width 119 height 17
click at [303, 111] on select "Select a product line Advantix II Bravecto 1 Month Bravecto 1 Month (3 Month) B…" at bounding box center [255, 112] width 119 height 17
select select ""NexGard""
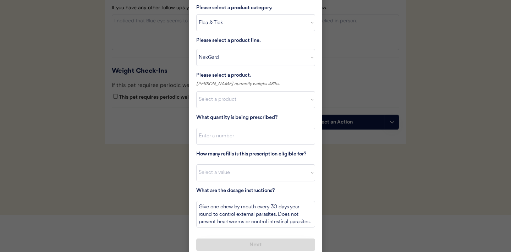
scroll to position [861, 0]
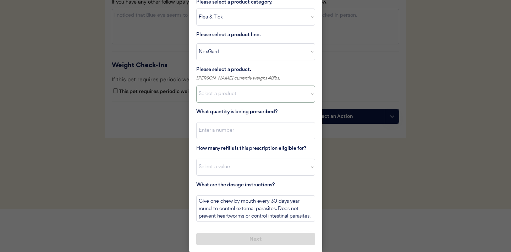
click at [308, 96] on select "Select a product NexGard, 4 - 10lbs NexGard, 10.1 - 24lbs NexGard, 24.1 - 60lbs…" at bounding box center [255, 93] width 119 height 17
select select ""1348695171700984260__LOOKUP__1670802168528x104437410217383500""
click at [229, 135] on input "input" at bounding box center [255, 130] width 119 height 17
type input "1"
click at [222, 165] on select "Select a value 0 1 2 3 4 5 6 7 8 9 10 11" at bounding box center [255, 166] width 119 height 17
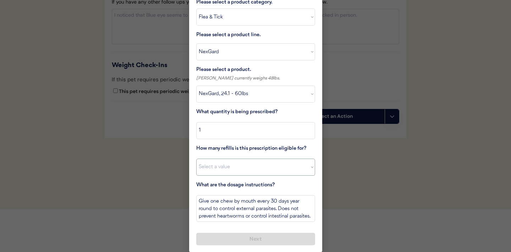
select select "11"
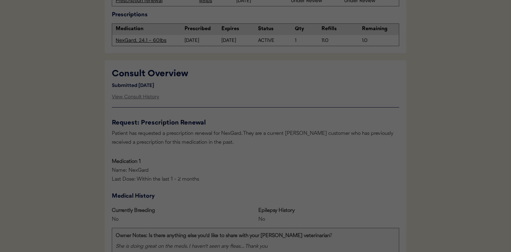
scroll to position [269, 0]
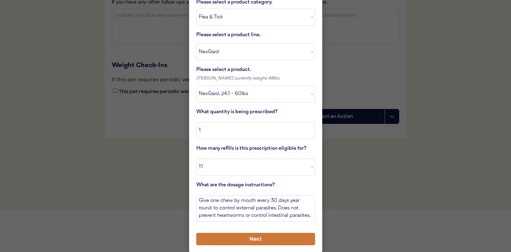
click at [246, 237] on button "Next" at bounding box center [255, 239] width 119 height 12
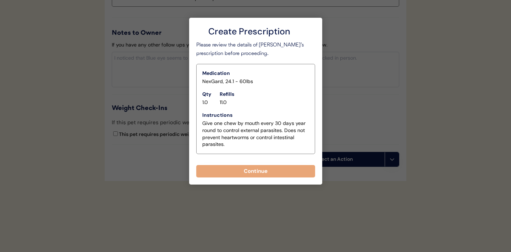
scroll to position [818, 0]
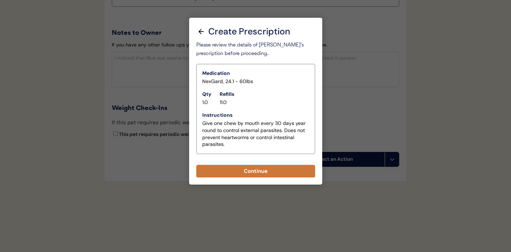
click at [262, 174] on button "Continue" at bounding box center [255, 171] width 119 height 12
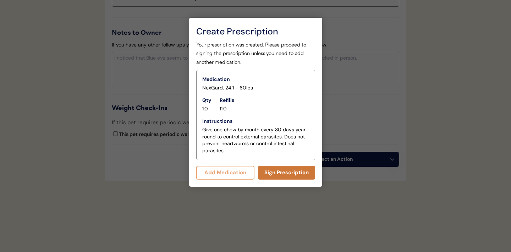
click at [272, 173] on button "Sign Prescription" at bounding box center [286, 173] width 57 height 14
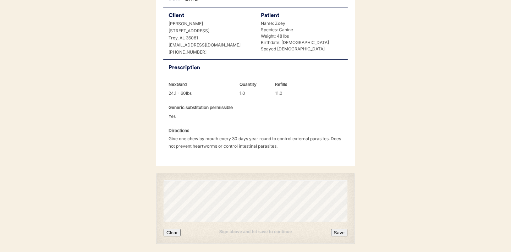
scroll to position [182, 0]
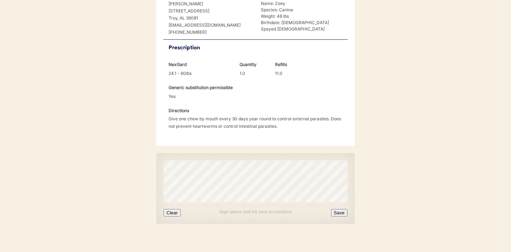
click at [173, 208] on div "Sign above and hit save to continue Clear Save" at bounding box center [255, 188] width 199 height 71
click at [173, 209] on button "Clear" at bounding box center [171, 212] width 17 height 7
click at [339, 209] on button "Save" at bounding box center [339, 212] width 16 height 7
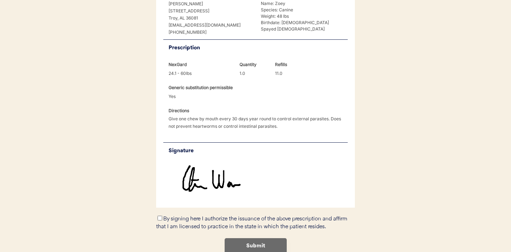
click at [159, 216] on input "By signing here I authorize the issuance of the above prescription and affirm t…" at bounding box center [159, 218] width 5 height 5
checkbox input "true"
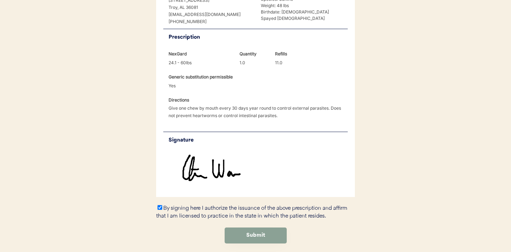
scroll to position [212, 0]
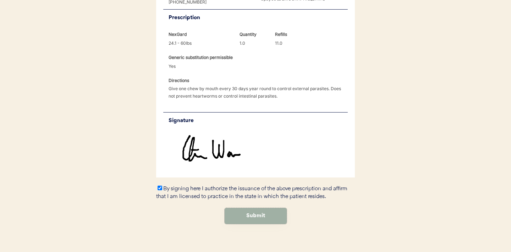
click at [244, 210] on button "Submit" at bounding box center [255, 216] width 62 height 16
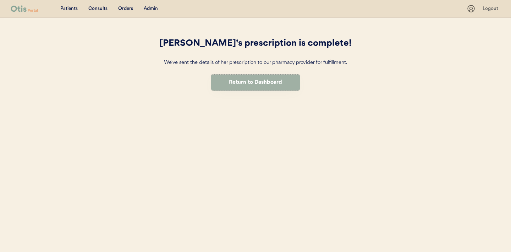
click at [248, 85] on button "Return to Dashboard" at bounding box center [255, 82] width 89 height 16
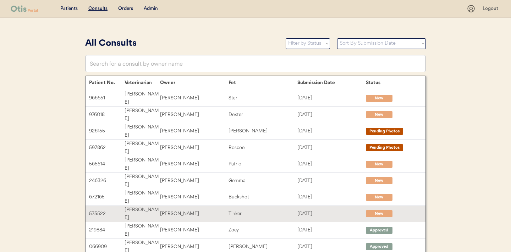
click at [234, 210] on div "Tinker" at bounding box center [262, 214] width 68 height 8
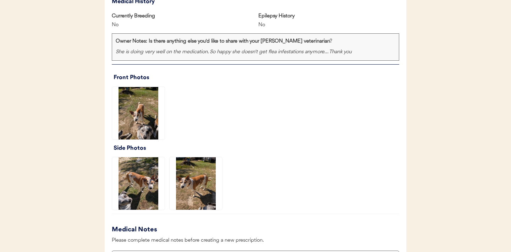
scroll to position [466, 0]
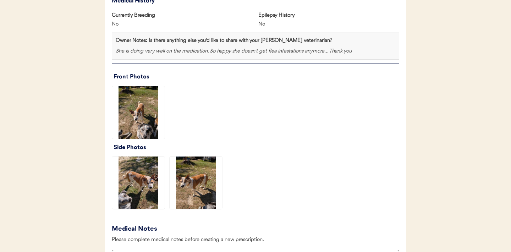
click at [137, 120] on img at bounding box center [138, 112] width 52 height 52
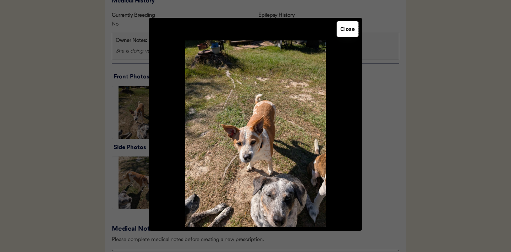
click at [346, 29] on button "Close" at bounding box center [347, 29] width 22 height 16
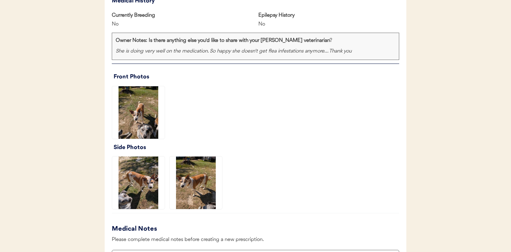
click at [144, 180] on img at bounding box center [138, 182] width 52 height 52
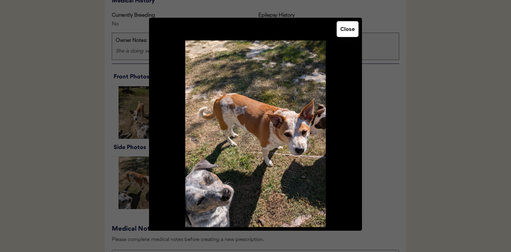
click at [344, 33] on button "Close" at bounding box center [347, 29] width 22 height 16
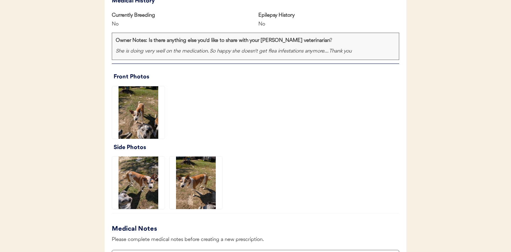
click at [191, 190] on img at bounding box center [195, 182] width 52 height 52
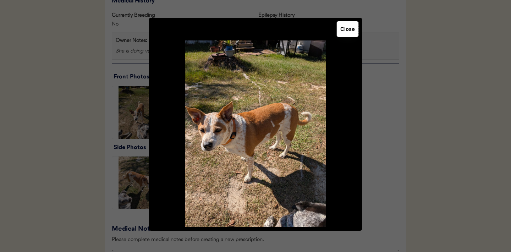
click at [344, 33] on button "Close" at bounding box center [347, 29] width 22 height 16
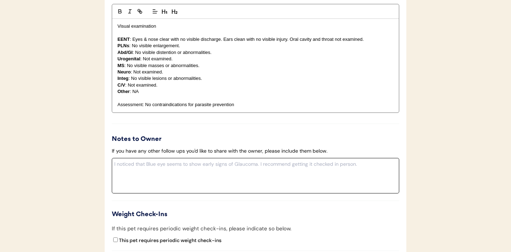
scroll to position [818, 0]
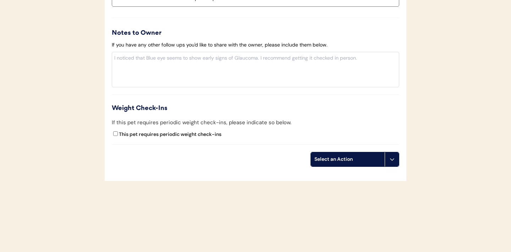
click at [396, 160] on button at bounding box center [391, 159] width 14 height 14
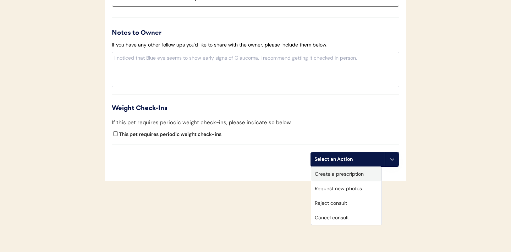
click at [343, 174] on div "Create a prescription" at bounding box center [346, 174] width 70 height 15
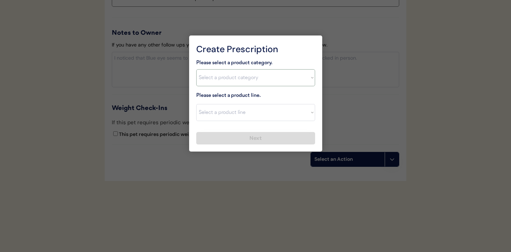
click at [303, 78] on select "Select a product category Allergies Antibiotics Anxiety Combo Parasite Preventi…" at bounding box center [255, 77] width 119 height 17
select select ""flea___tick""
click at [304, 116] on select "Select a product line Advantix II Bravecto 1 Month Bravecto 1 Month (3 Month) B…" at bounding box center [255, 112] width 119 height 17
select select ""NexGard""
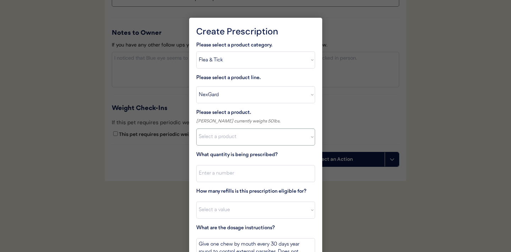
click at [302, 139] on select "Select a product NexGard, 4 - 10lbs NexGard, 10.1 - 24lbs NexGard, 24.1 - 60lbs…" at bounding box center [255, 136] width 119 height 17
select select ""1348695171700984260__LOOKUP__1670802168528x104437410217383500""
click at [254, 173] on input "input" at bounding box center [255, 173] width 119 height 17
type input "1"
click at [237, 202] on select "Select a value 0 1 2 3 4 5 6 7 8 9 10 11" at bounding box center [255, 209] width 119 height 17
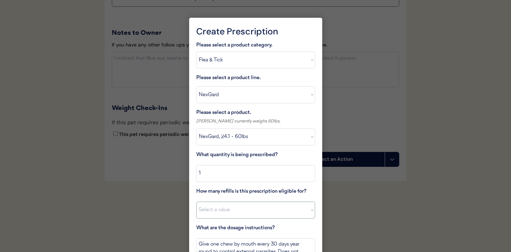
select select "11"
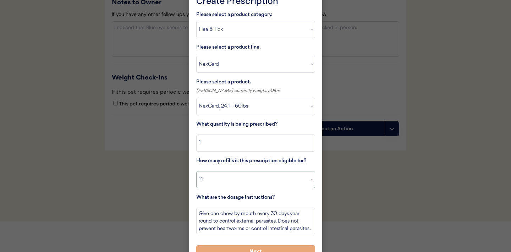
scroll to position [861, 0]
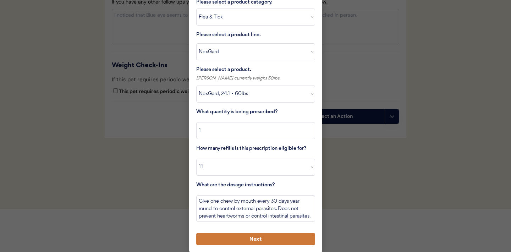
click at [224, 236] on button "Next" at bounding box center [255, 239] width 119 height 12
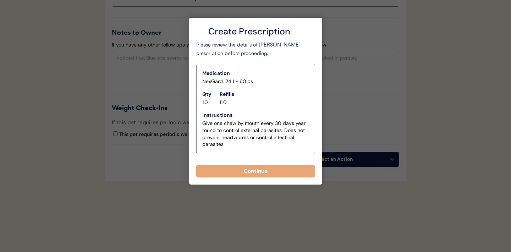
scroll to position [818, 0]
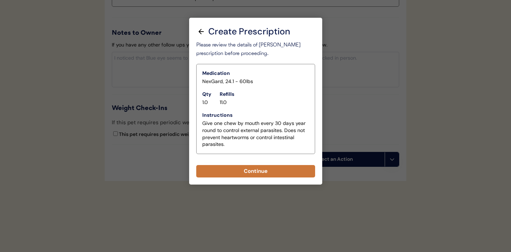
click at [253, 173] on button "Continue" at bounding box center [255, 171] width 119 height 12
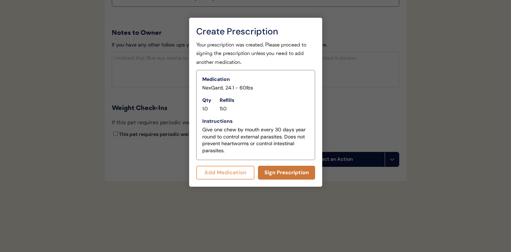
click at [280, 176] on button "Sign Prescription" at bounding box center [286, 173] width 57 height 14
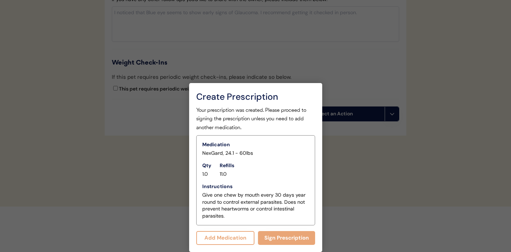
scroll to position [811, 0]
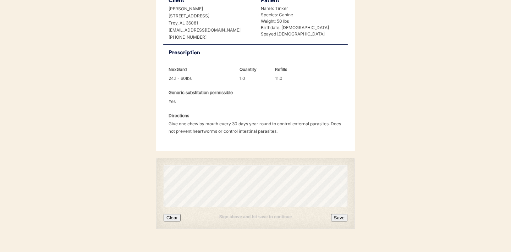
scroll to position [182, 0]
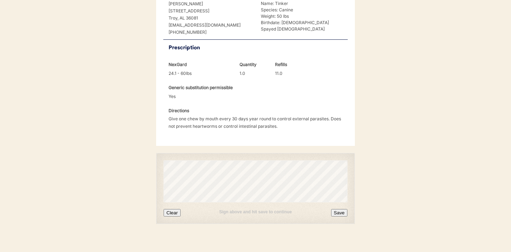
click at [170, 209] on button "Clear" at bounding box center [171, 212] width 17 height 7
click at [173, 209] on button "Clear" at bounding box center [171, 212] width 17 height 7
click at [176, 209] on button "Clear" at bounding box center [171, 212] width 17 height 7
click at [336, 209] on button "Save" at bounding box center [339, 212] width 16 height 7
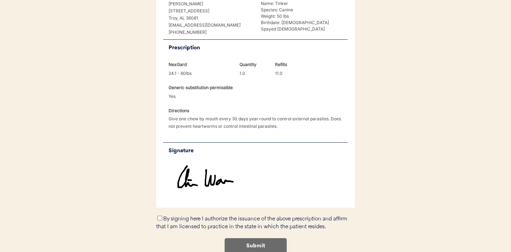
click at [158, 216] on input "By signing here I authorize the issuance of the above prescription and affirm t…" at bounding box center [159, 218] width 5 height 5
checkbox input "true"
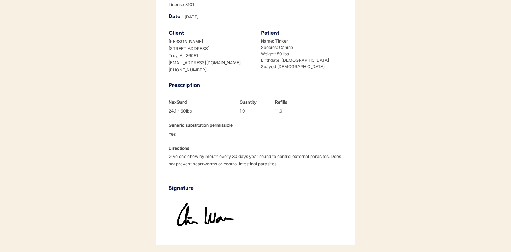
scroll to position [212, 0]
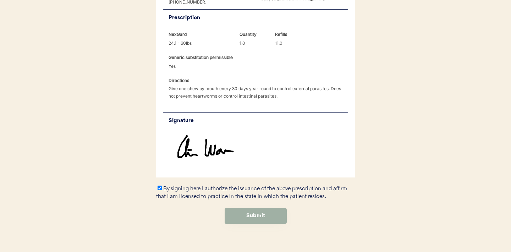
click at [260, 210] on button "Submit" at bounding box center [255, 216] width 62 height 16
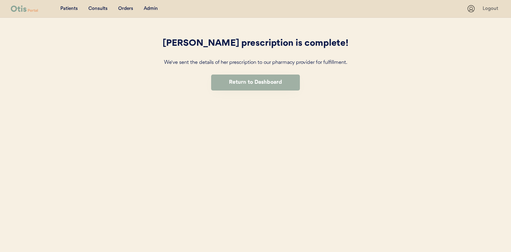
click at [257, 85] on button "Return to Dashboard" at bounding box center [255, 82] width 89 height 16
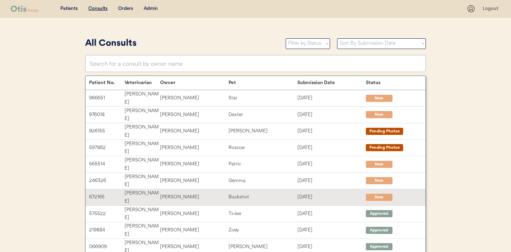
click at [240, 193] on div "Buckshot" at bounding box center [262, 197] width 68 height 8
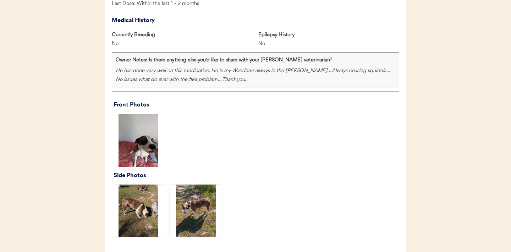
scroll to position [483, 0]
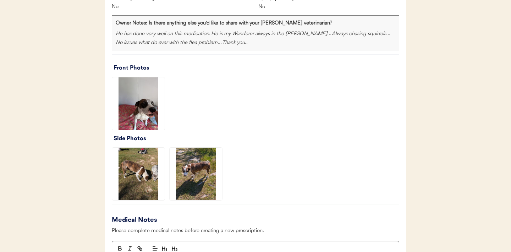
click at [145, 111] on img at bounding box center [138, 103] width 52 height 52
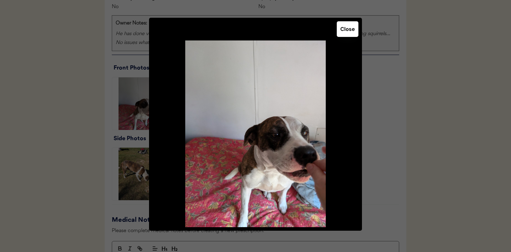
click at [347, 34] on button "Close" at bounding box center [347, 29] width 22 height 16
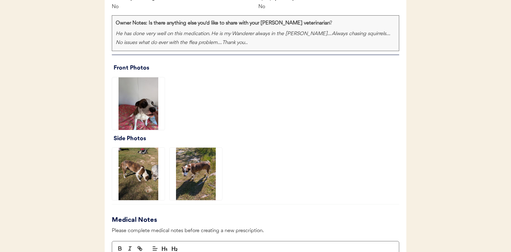
click at [143, 176] on img at bounding box center [138, 174] width 52 height 52
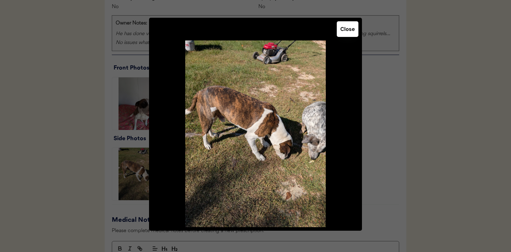
click at [345, 29] on button "Close" at bounding box center [347, 29] width 22 height 16
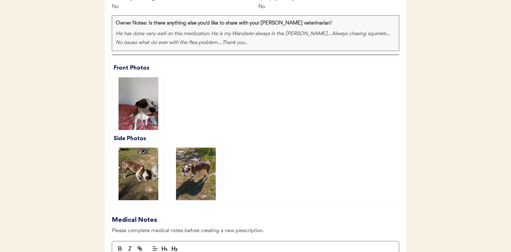
click at [191, 173] on img at bounding box center [195, 174] width 52 height 52
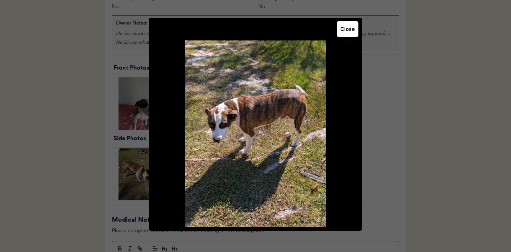
click at [346, 32] on button "Close" at bounding box center [347, 29] width 22 height 16
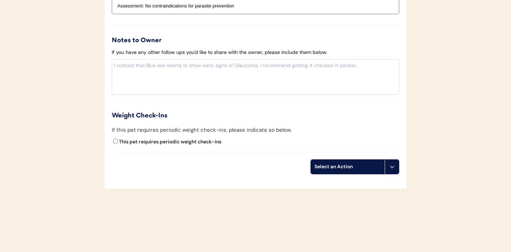
scroll to position [826, 0]
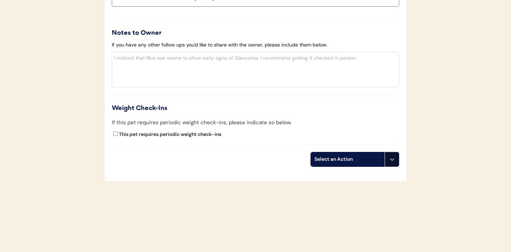
click at [391, 158] on icon at bounding box center [392, 159] width 6 height 6
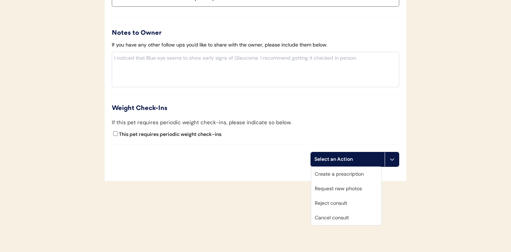
click at [345, 174] on div "Create a prescription" at bounding box center [346, 174] width 70 height 15
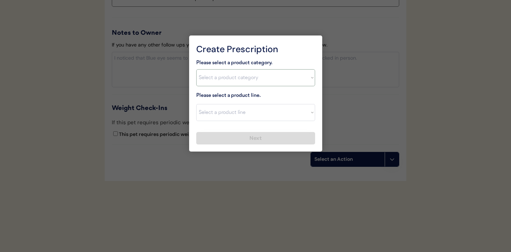
click at [308, 78] on select "Select a product category Allergies Antibiotics Anxiety Combo Parasite Preventi…" at bounding box center [255, 77] width 119 height 17
select select ""flea___tick""
click at [313, 110] on select "Select a product line Advantix II Bravecto 1 Month Bravecto 1 Month (3 Month) B…" at bounding box center [255, 112] width 119 height 17
select select ""Simparica""
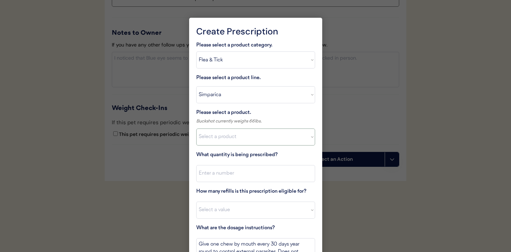
click at [310, 138] on select "Select a product Simparica, 2.8-5.5lbs Simparica, 5.6-11lbs Simparica, 11.1-22l…" at bounding box center [255, 136] width 119 height 17
select select ""1348695171700984260__LOOKUP__1710974204619x155511643740888540""
click at [292, 178] on input "input" at bounding box center [255, 173] width 119 height 17
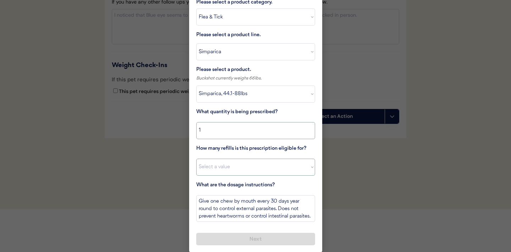
type input "1"
click at [296, 165] on select "Select a value 0 1 2 3 4 5 6 7 8 9 10 11" at bounding box center [255, 166] width 119 height 17
select select "11"
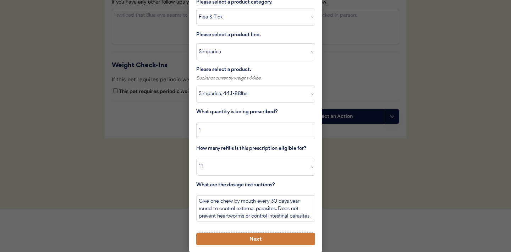
click at [258, 241] on button "Next" at bounding box center [255, 239] width 119 height 12
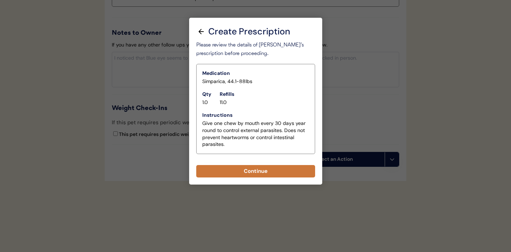
click at [251, 172] on button "Continue" at bounding box center [255, 171] width 119 height 12
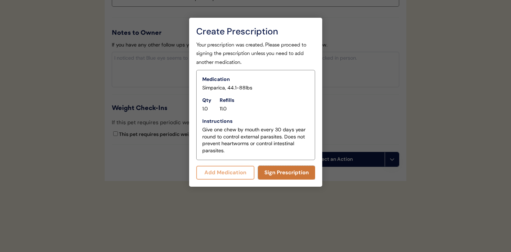
click at [278, 173] on button "Sign Prescription" at bounding box center [286, 173] width 57 height 14
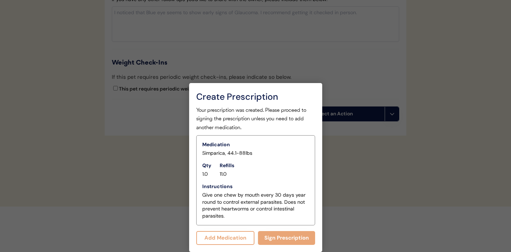
scroll to position [820, 0]
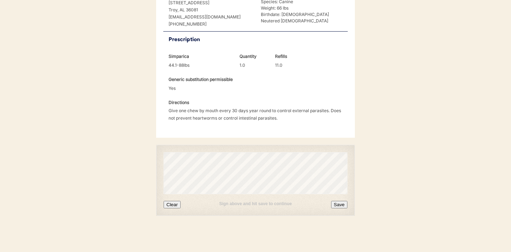
scroll to position [191, 0]
click at [173, 206] on button "Clear" at bounding box center [171, 203] width 17 height 7
click at [172, 204] on button "Clear" at bounding box center [171, 203] width 17 height 7
click at [338, 202] on button "Save" at bounding box center [339, 203] width 16 height 7
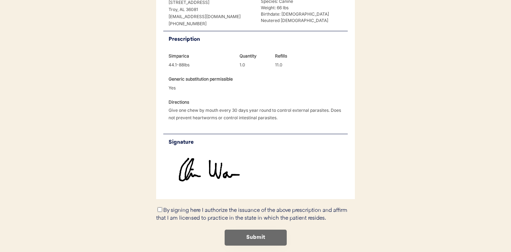
click at [158, 208] on input "By signing here I authorize the issuance of the above prescription and affirm t…" at bounding box center [159, 209] width 5 height 5
checkbox input "true"
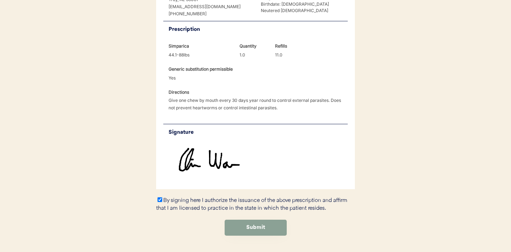
scroll to position [221, 0]
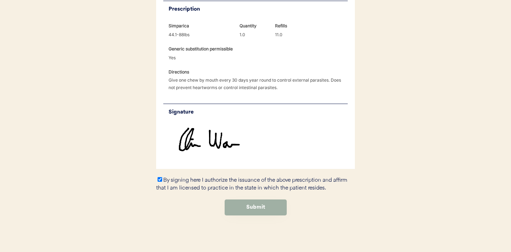
click at [258, 208] on button "Submit" at bounding box center [255, 207] width 62 height 16
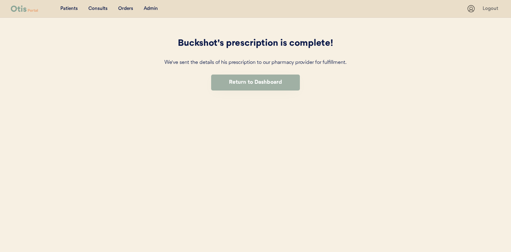
click at [255, 86] on button "Return to Dashboard" at bounding box center [255, 82] width 89 height 16
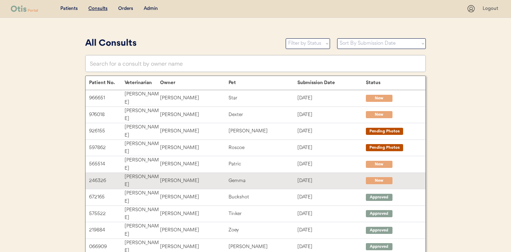
click at [216, 177] on div "[PERSON_NAME]" at bounding box center [194, 181] width 68 height 8
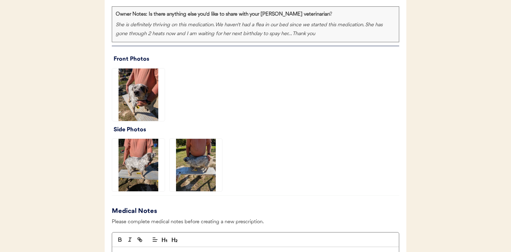
scroll to position [493, 0]
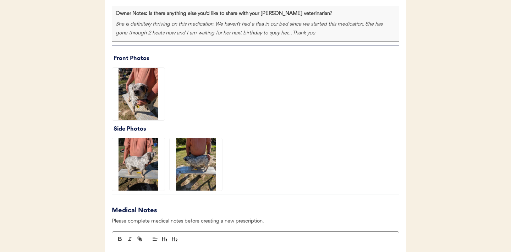
click at [142, 98] on img at bounding box center [138, 94] width 52 height 52
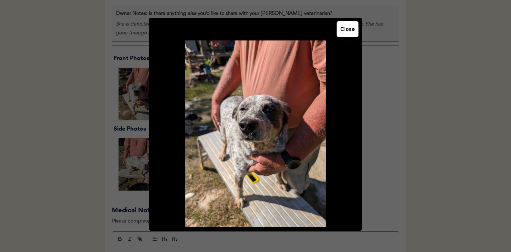
click at [341, 32] on button "Close" at bounding box center [347, 29] width 22 height 16
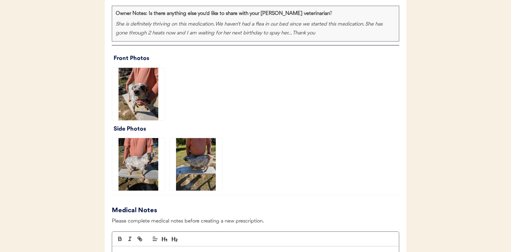
click at [186, 166] on img at bounding box center [195, 164] width 52 height 52
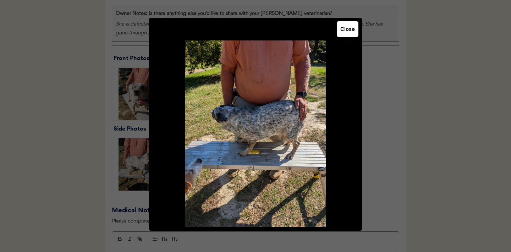
click at [345, 31] on button "Close" at bounding box center [347, 29] width 22 height 16
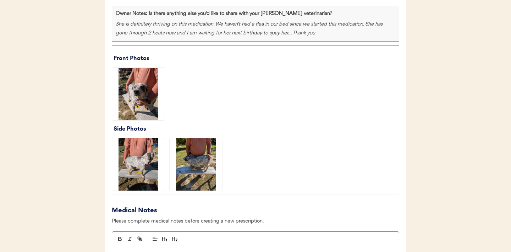
click at [158, 158] on img at bounding box center [138, 164] width 52 height 52
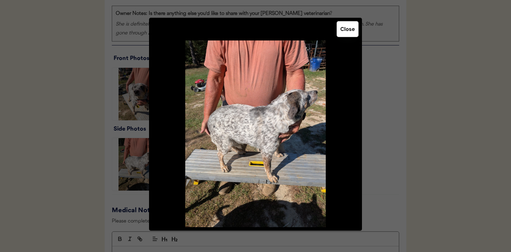
click at [349, 32] on button "Close" at bounding box center [347, 29] width 22 height 16
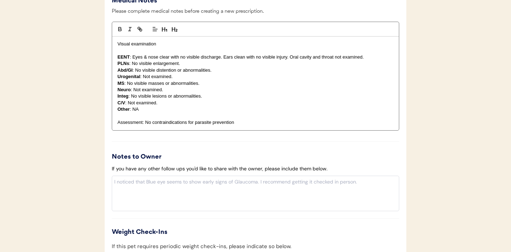
scroll to position [790, 0]
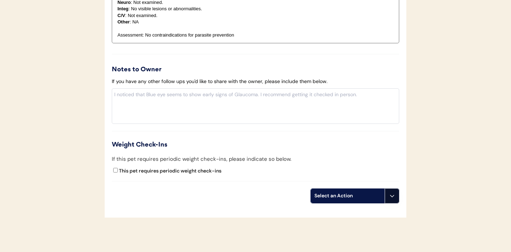
click at [391, 197] on icon at bounding box center [392, 196] width 6 height 6
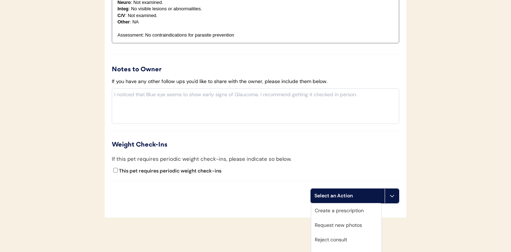
click at [341, 211] on div "Create a prescription" at bounding box center [346, 210] width 70 height 15
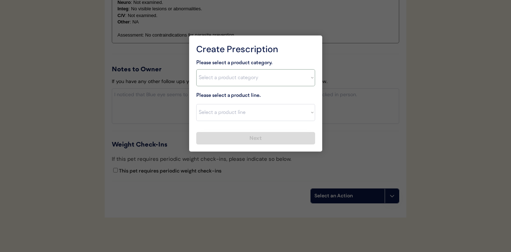
click at [292, 81] on select "Select a product category Allergies Antibiotics Anxiety Combo Parasite Preventi…" at bounding box center [255, 77] width 119 height 17
select select ""flea___tick""
click at [300, 117] on select "Select a product line Advantix II Bravecto 1 Month Bravecto 1 Month (3 Month) B…" at bounding box center [255, 112] width 119 height 17
select select ""NexGard""
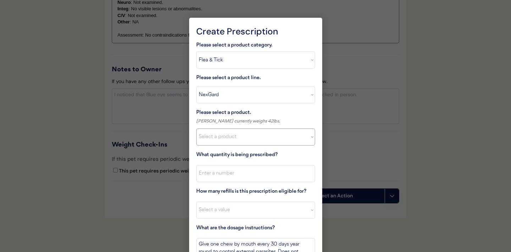
click at [295, 140] on select "Select a product NexGard, 4 - 10lbs NexGard, 10.1 - 24lbs NexGard, 24.1 - 60lbs…" at bounding box center [255, 136] width 119 height 17
select select ""1348695171700984260__LOOKUP__1670802168528x104437410217383500""
click at [261, 174] on input "input" at bounding box center [255, 173] width 119 height 17
type input "1"
click at [243, 210] on select "Select a value 0 1 2 3 4 5 6 7 8 9 10 11" at bounding box center [255, 209] width 119 height 17
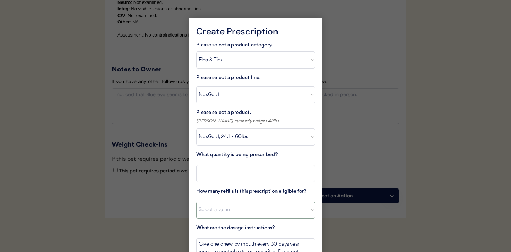
select select "11"
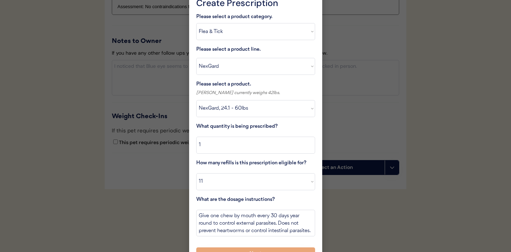
scroll to position [833, 0]
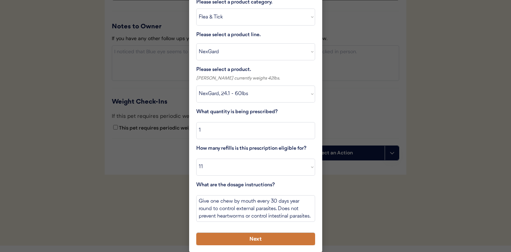
click at [241, 239] on button "Next" at bounding box center [255, 239] width 119 height 12
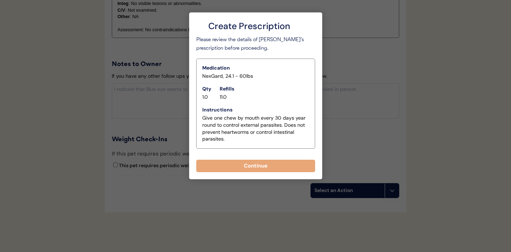
scroll to position [794, 0]
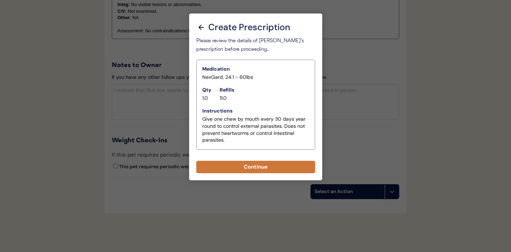
click at [250, 163] on button "Continue" at bounding box center [255, 167] width 119 height 12
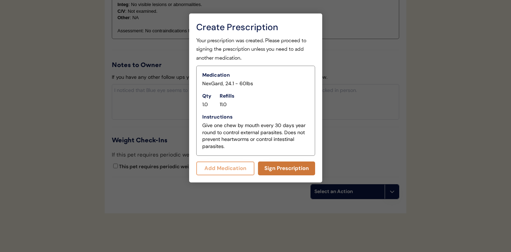
click at [280, 167] on button "Sign Prescription" at bounding box center [286, 168] width 57 height 14
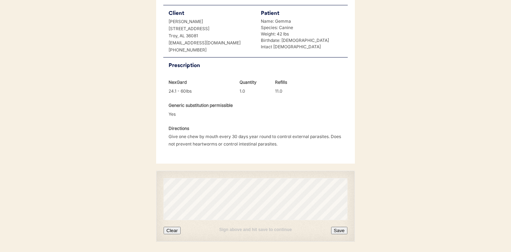
scroll to position [182, 0]
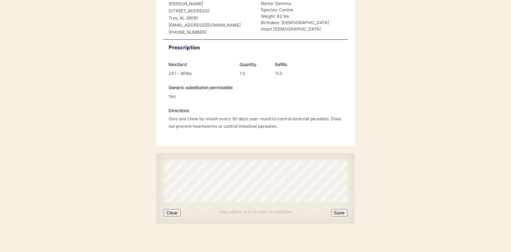
click at [169, 209] on div "Sign above and hit save to continue Clear Save" at bounding box center [255, 188] width 199 height 71
click at [171, 209] on button "Clear" at bounding box center [171, 212] width 17 height 7
click at [339, 209] on button "Save" at bounding box center [339, 212] width 16 height 7
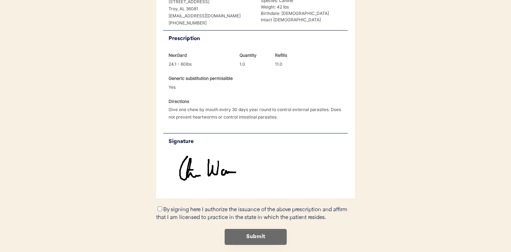
scroll to position [212, 0]
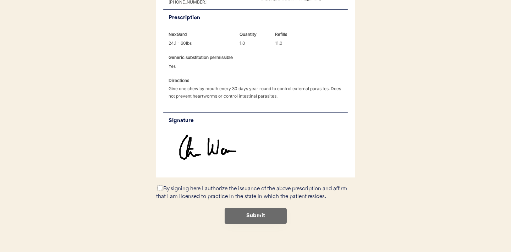
click at [159, 185] on input "By signing here I authorize the issuance of the above prescription and affirm t…" at bounding box center [159, 187] width 5 height 5
checkbox input "true"
click at [242, 210] on button "Submit" at bounding box center [255, 216] width 62 height 16
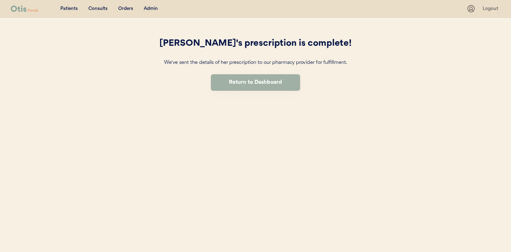
click at [255, 87] on button "Return to Dashboard" at bounding box center [255, 82] width 89 height 16
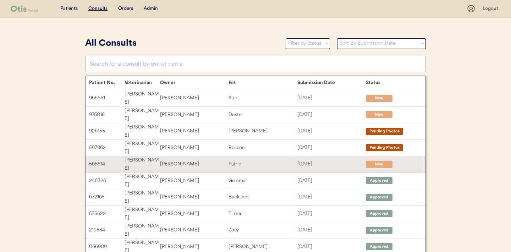
click at [237, 160] on div "Patric" at bounding box center [262, 164] width 68 height 8
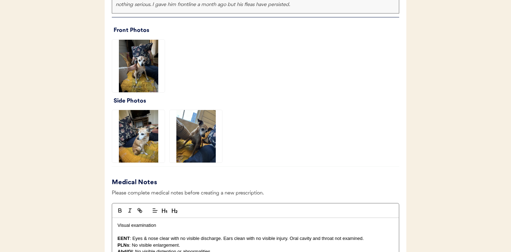
scroll to position [515, 0]
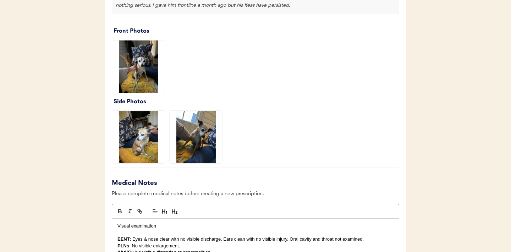
click at [141, 64] on img at bounding box center [138, 66] width 52 height 52
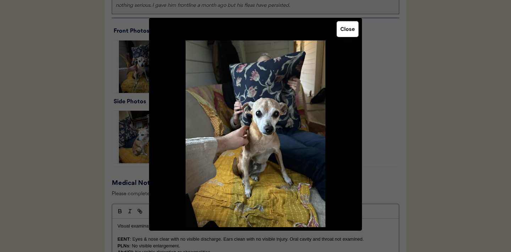
click at [345, 34] on button "Close" at bounding box center [347, 29] width 22 height 16
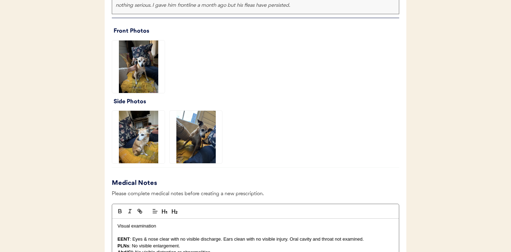
click at [145, 145] on img at bounding box center [138, 137] width 52 height 52
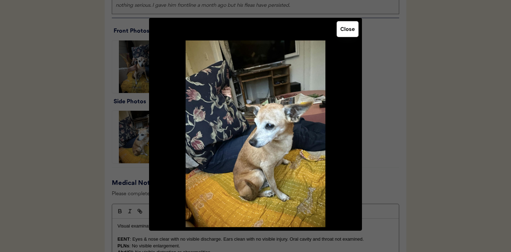
click at [350, 32] on button "Close" at bounding box center [347, 29] width 22 height 16
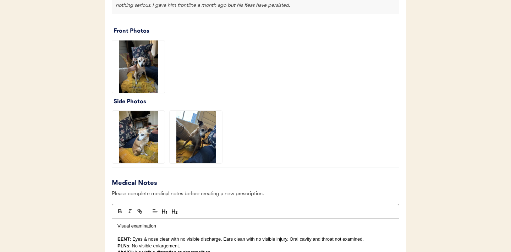
click at [197, 150] on img at bounding box center [195, 137] width 52 height 52
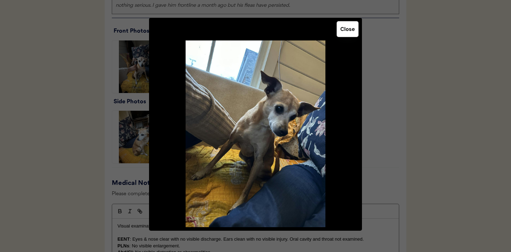
click at [341, 32] on button "Close" at bounding box center [347, 29] width 22 height 16
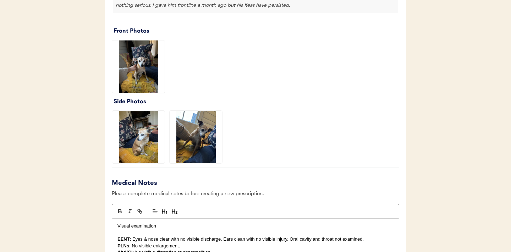
click at [142, 152] on img at bounding box center [138, 137] width 52 height 52
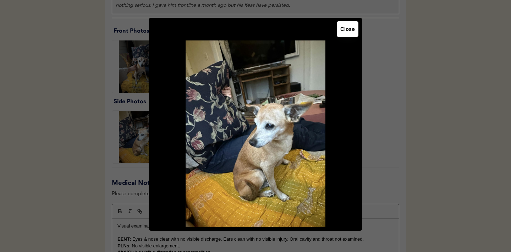
click at [348, 32] on button "Close" at bounding box center [347, 29] width 22 height 16
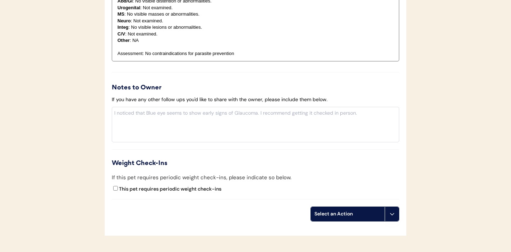
scroll to position [820, 0]
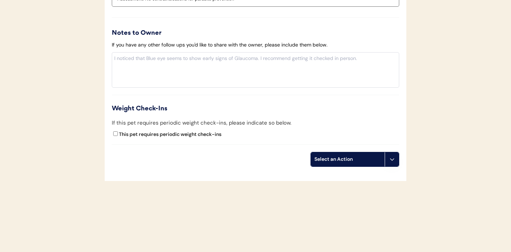
click at [387, 161] on button at bounding box center [391, 159] width 14 height 14
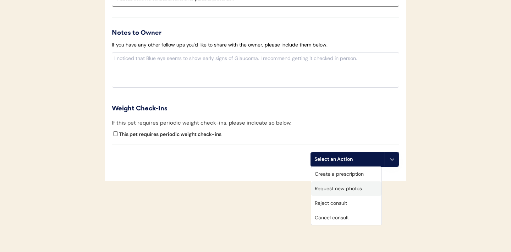
click at [343, 188] on div "Request new photos" at bounding box center [346, 188] width 70 height 15
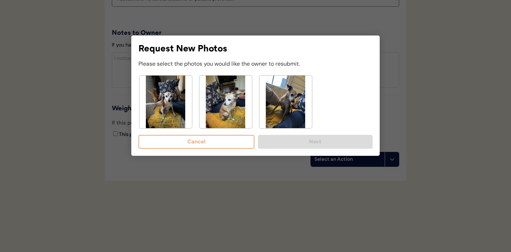
click at [227, 105] on img at bounding box center [225, 102] width 52 height 52
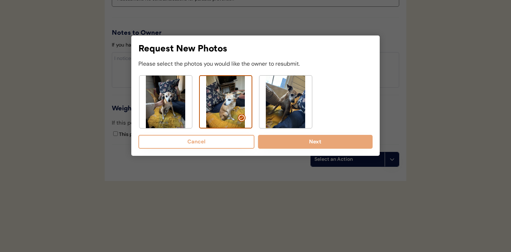
click at [287, 102] on img at bounding box center [285, 102] width 52 height 52
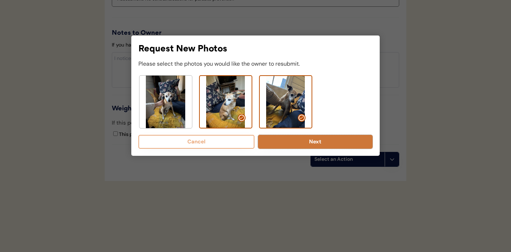
click at [310, 142] on button "Next" at bounding box center [315, 142] width 115 height 14
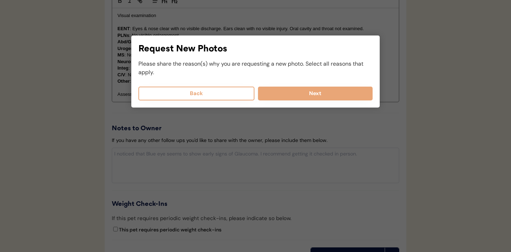
scroll to position [724, 0]
select select
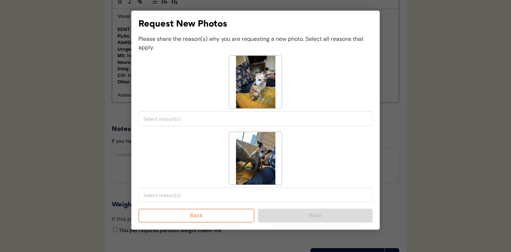
click at [206, 117] on input "search" at bounding box center [257, 119] width 228 height 6
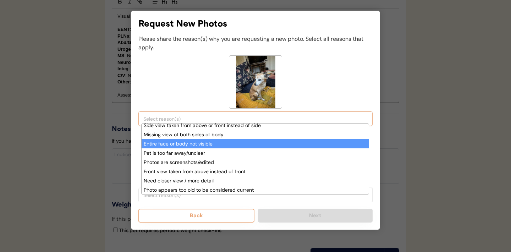
scroll to position [54, 0]
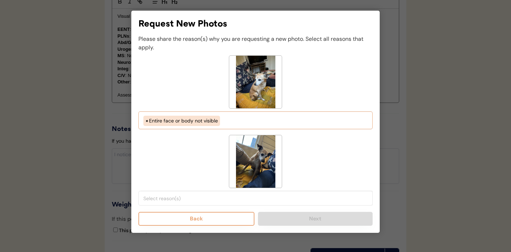
select select "pet_is_laying_down"
click at [195, 199] on input "search" at bounding box center [257, 198] width 228 height 6
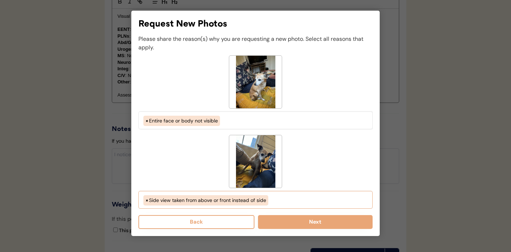
scroll to position [42, 0]
select select "side_view_taken_from_above_instead_of_side"
click at [294, 219] on button "Next" at bounding box center [315, 222] width 115 height 14
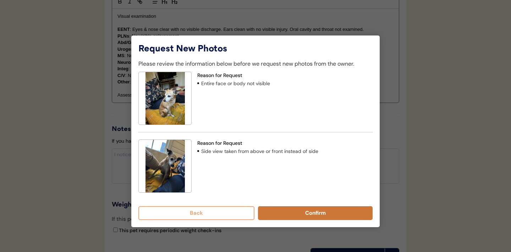
scroll to position [708, 0]
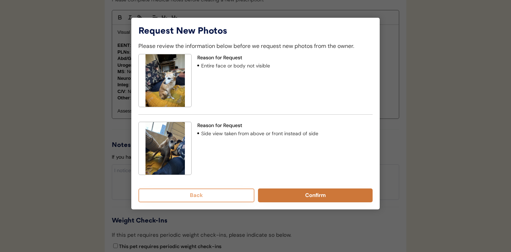
click at [291, 194] on button "Confirm" at bounding box center [315, 195] width 115 height 14
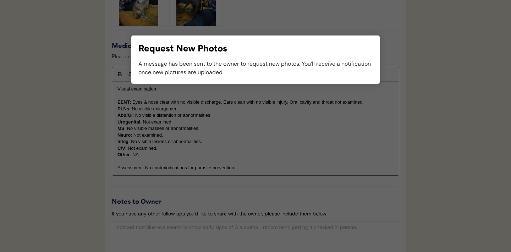
scroll to position [680, 0]
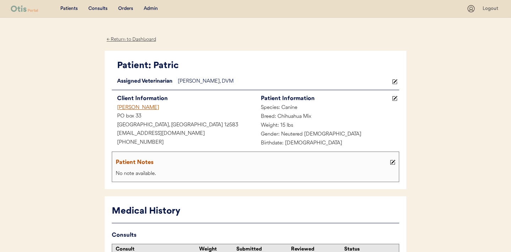
click at [125, 39] on div "← Return to Dashboard" at bounding box center [131, 39] width 53 height 8
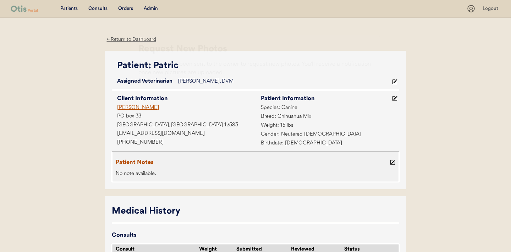
scroll to position [680, 0]
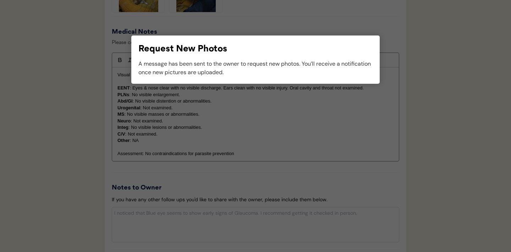
click at [115, 91] on div at bounding box center [255, 126] width 511 height 252
click at [60, 87] on div at bounding box center [255, 126] width 511 height 252
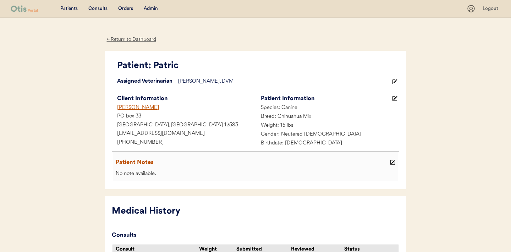
click at [100, 11] on div "Consults" at bounding box center [97, 8] width 19 height 7
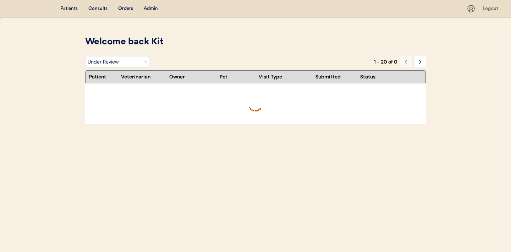
select select ""under_review""
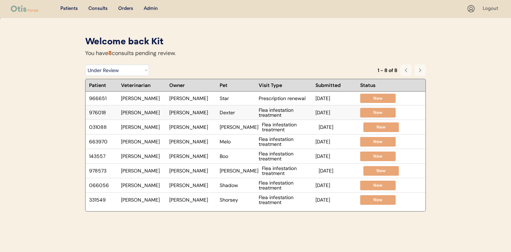
click at [206, 113] on div "[PERSON_NAME]" at bounding box center [192, 112] width 47 height 5
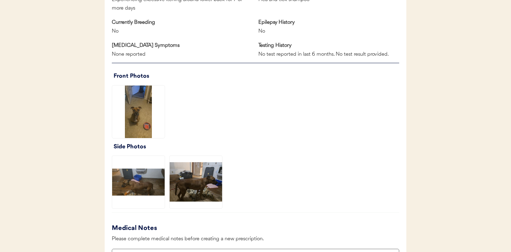
scroll to position [488, 0]
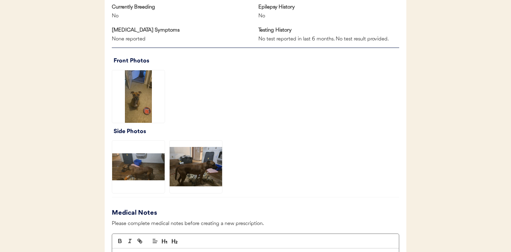
click at [132, 99] on img at bounding box center [138, 96] width 52 height 52
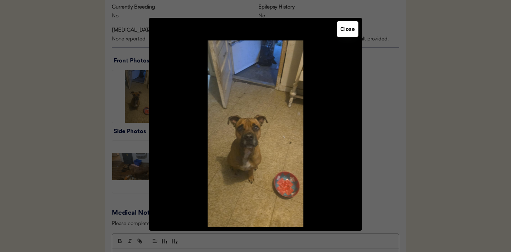
click at [343, 29] on button "Close" at bounding box center [347, 29] width 22 height 16
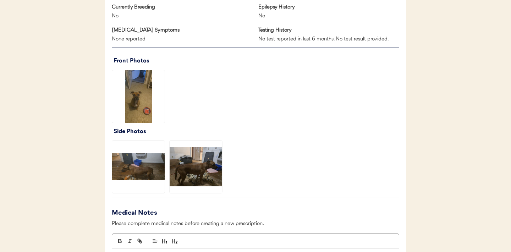
click at [146, 182] on img at bounding box center [138, 166] width 52 height 52
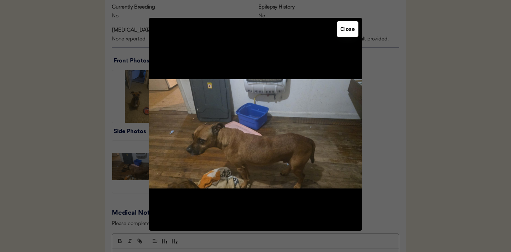
click at [350, 32] on button "Close" at bounding box center [347, 29] width 22 height 16
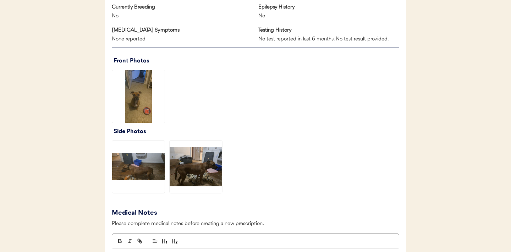
click at [206, 167] on img at bounding box center [195, 166] width 52 height 52
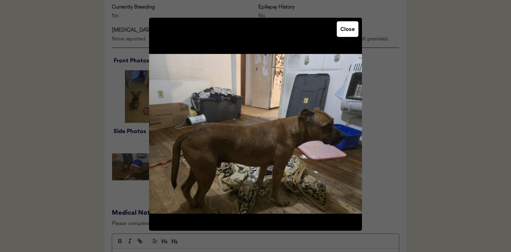
click at [349, 31] on button "Close" at bounding box center [347, 29] width 22 height 16
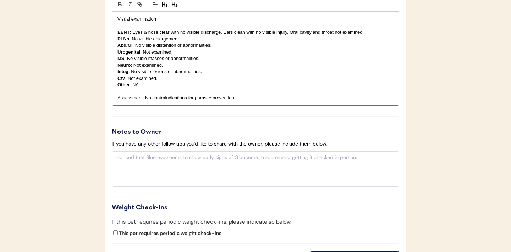
scroll to position [823, 0]
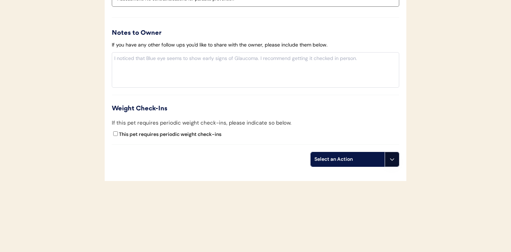
click at [392, 159] on icon at bounding box center [392, 159] width 6 height 6
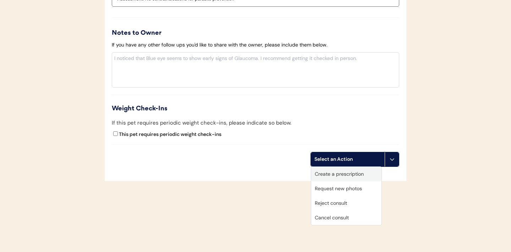
click at [347, 171] on div "Create a prescription" at bounding box center [346, 174] width 70 height 15
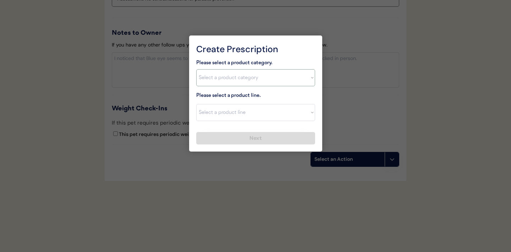
click at [308, 78] on select "Select a product category Allergies Antibiotics Anxiety Combo Parasite Preventi…" at bounding box center [255, 77] width 119 height 17
select select ""combo_parasite_prevention""
click at [304, 114] on select "Select a product line Advantage Multi for Dogs Credelio Quattro NexGard Plus Ne…" at bounding box center [255, 112] width 119 height 17
select select ""Simparica Trio""
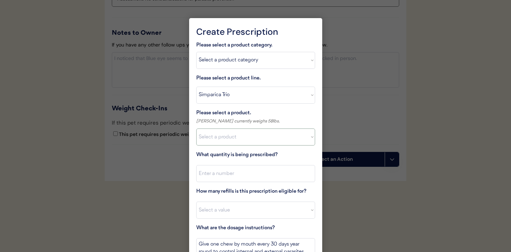
click at [309, 134] on select "Select a product Simparica Trio, 2.8 - 5.5lbs Simparica Trio, 5.6 - 11lbs Simpa…" at bounding box center [255, 136] width 119 height 17
select select ""1348695171700984260__LOOKUP__1704773707524x987977572973748600""
click at [242, 176] on input "input" at bounding box center [255, 173] width 119 height 17
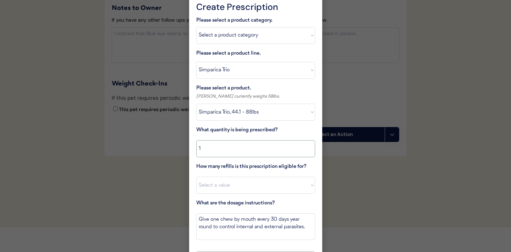
scroll to position [853, 0]
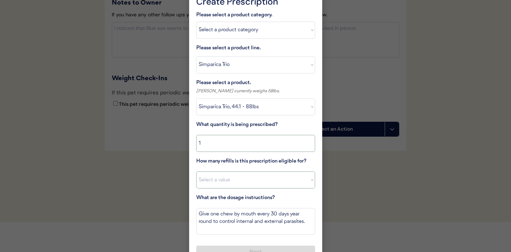
type input "1"
click at [286, 182] on select "Select a value 0 1 2 3 4 5 6 7 8 9 10 11" at bounding box center [255, 179] width 119 height 17
select select "11"
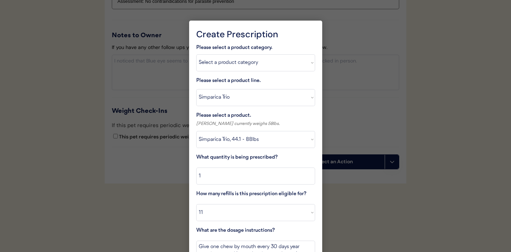
scroll to position [867, 0]
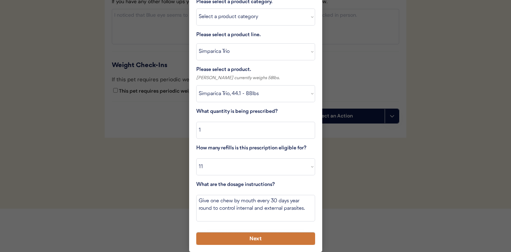
click at [243, 238] on button "Next" at bounding box center [255, 238] width 119 height 12
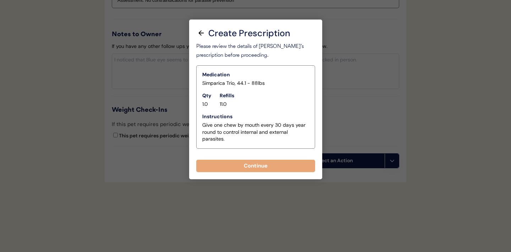
scroll to position [823, 0]
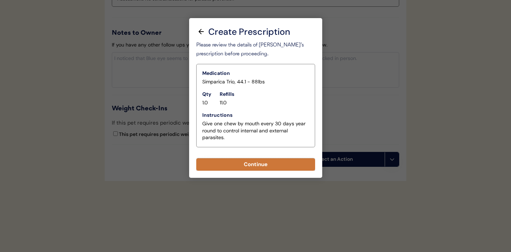
click at [247, 163] on button "Continue" at bounding box center [255, 164] width 119 height 12
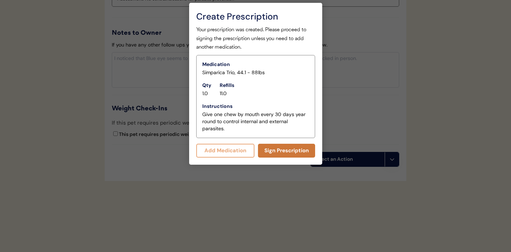
click at [276, 150] on button "Sign Prescription" at bounding box center [286, 151] width 57 height 14
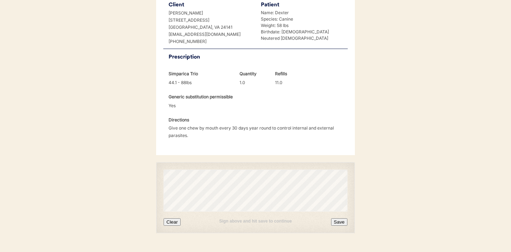
scroll to position [182, 0]
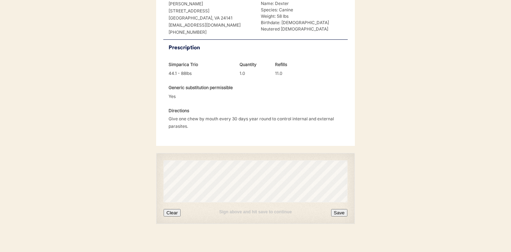
click at [177, 209] on button "Clear" at bounding box center [171, 212] width 17 height 7
click at [173, 209] on button "Clear" at bounding box center [171, 212] width 17 height 7
click at [175, 209] on button "Clear" at bounding box center [171, 212] width 17 height 7
click at [169, 209] on button "Clear" at bounding box center [171, 212] width 17 height 7
click at [340, 209] on button "Save" at bounding box center [339, 212] width 16 height 7
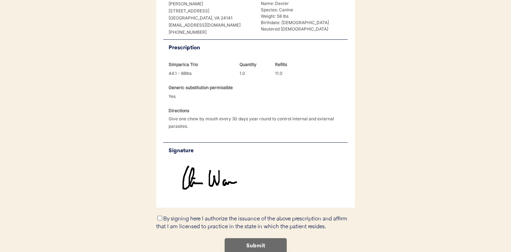
click at [161, 216] on input "By signing here I authorize the issuance of the above prescription and affirm t…" at bounding box center [159, 218] width 5 height 5
checkbox input "true"
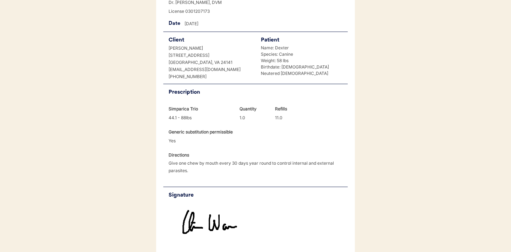
scroll to position [212, 0]
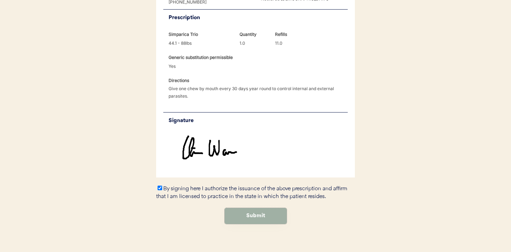
click at [249, 208] on button "Submit" at bounding box center [255, 216] width 62 height 16
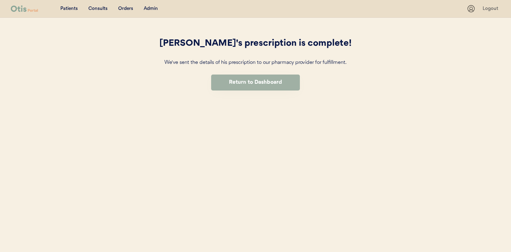
click at [253, 83] on button "Return to Dashboard" at bounding box center [255, 82] width 89 height 16
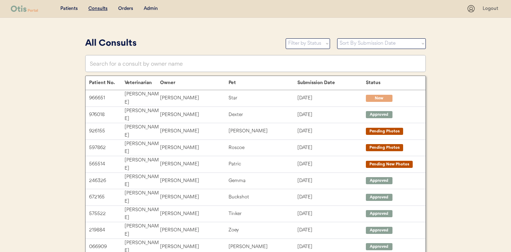
scroll to position [0, 0]
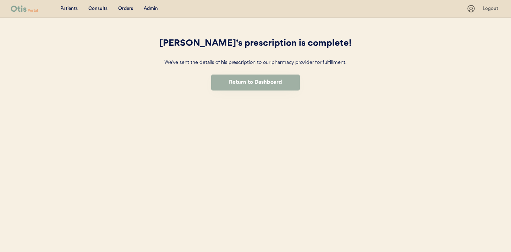
click at [247, 83] on button "Return to Dashboard" at bounding box center [255, 82] width 89 height 16
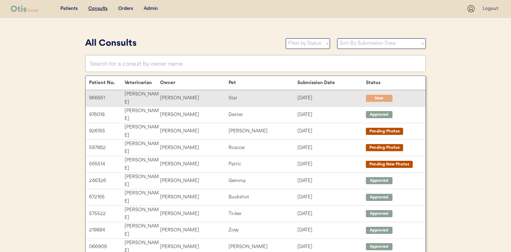
click at [242, 95] on div "Star" at bounding box center [262, 98] width 68 height 8
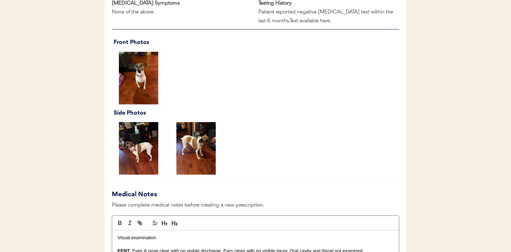
scroll to position [544, 0]
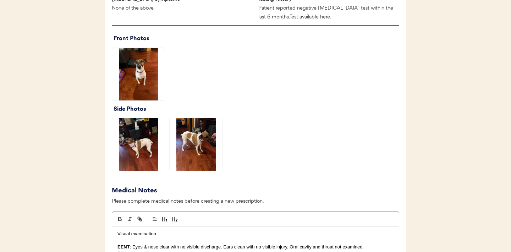
click at [138, 81] on img at bounding box center [138, 74] width 52 height 52
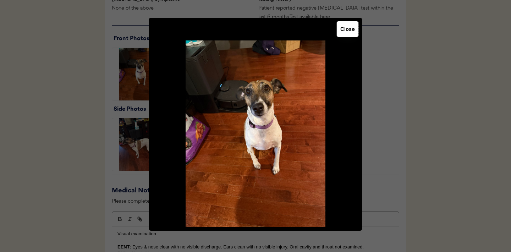
click at [351, 33] on button "Close" at bounding box center [347, 29] width 22 height 16
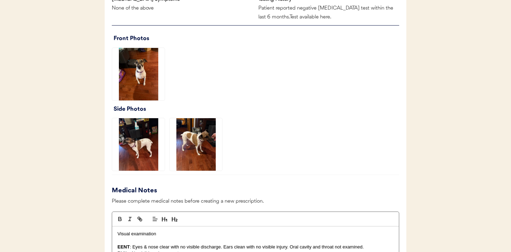
click at [143, 150] on img at bounding box center [138, 144] width 52 height 52
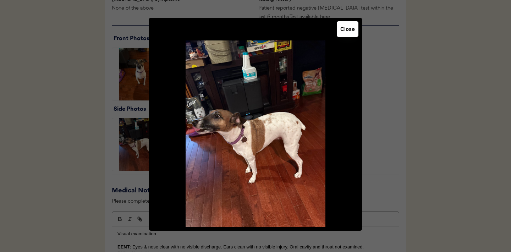
click at [343, 33] on button "Close" at bounding box center [347, 29] width 22 height 16
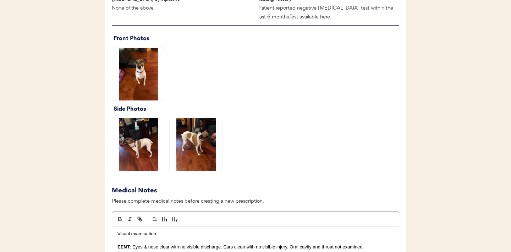
click at [189, 147] on img at bounding box center [195, 144] width 52 height 52
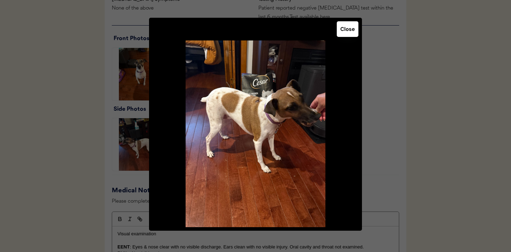
click at [349, 32] on button "Close" at bounding box center [347, 29] width 22 height 16
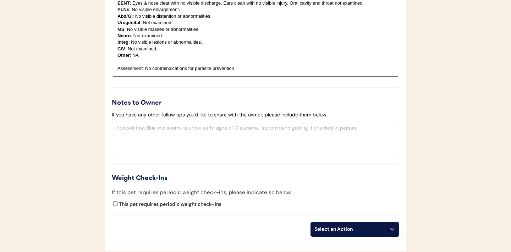
scroll to position [820, 0]
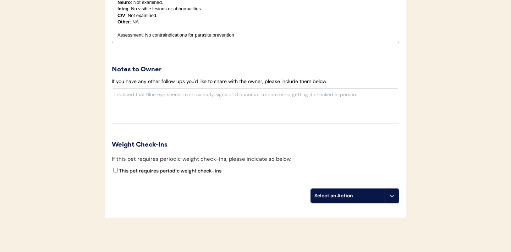
click at [393, 202] on button at bounding box center [391, 196] width 14 height 14
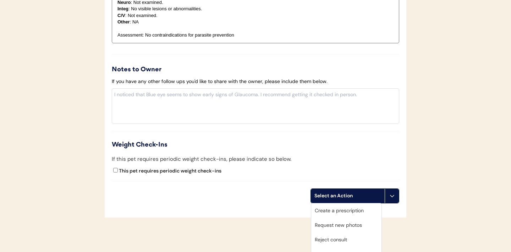
click at [338, 210] on div "Create a prescription" at bounding box center [346, 210] width 70 height 15
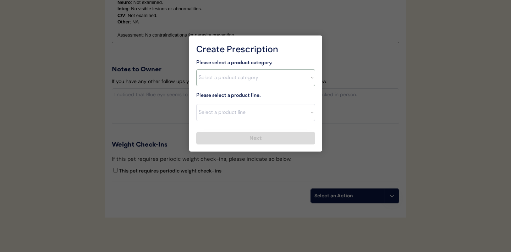
click at [308, 76] on select "Select a product category Allergies Antibiotics Anxiety Combo Parasite Preventi…" at bounding box center [255, 77] width 119 height 17
select select ""combo_parasite_prevention""
click at [309, 115] on select "Select a product line" at bounding box center [255, 112] width 119 height 17
click at [307, 83] on select "Select a product category Allergies Antibiotics Anxiety Combo Parasite Preventi…" at bounding box center [255, 77] width 119 height 17
click at [309, 116] on select "Select a product line Advantage Multi for Dogs Credelio Quattro NexGard Plus Ne…" at bounding box center [255, 112] width 119 height 17
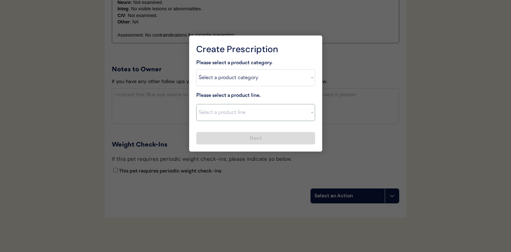
select select ""Simparica Trio""
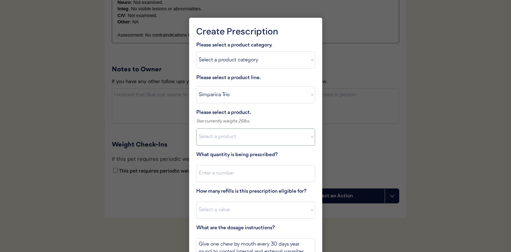
click at [298, 136] on select "Select a product Simparica Trio, 2.8 - 5.5lbs Simparica Trio, 5.6 - 11lbs Simpa…" at bounding box center [255, 136] width 119 height 17
select select ""1348695171700984260__LOOKUP__1704773707524x107284382987270270""
click at [246, 173] on input "input" at bounding box center [255, 173] width 119 height 17
type input "1"
click at [236, 213] on select "Select a value 0 1 2 3 4 5 6 7 8 9 10 11" at bounding box center [255, 209] width 119 height 17
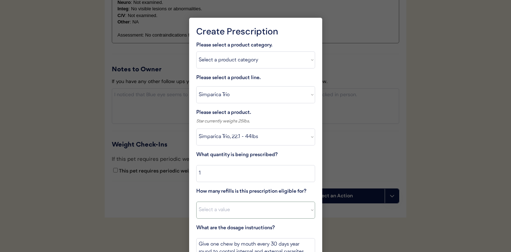
select select "11"
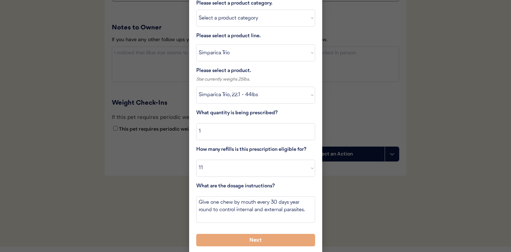
scroll to position [863, 0]
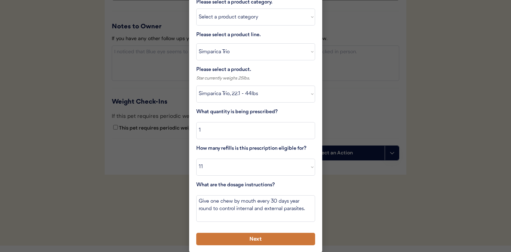
click at [230, 239] on button "Next" at bounding box center [255, 239] width 119 height 12
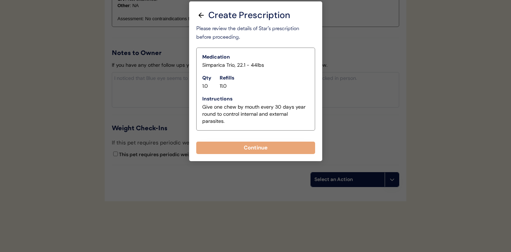
scroll to position [836, 0]
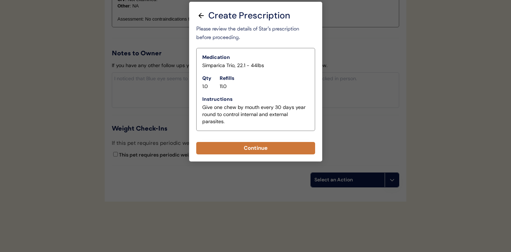
click at [249, 151] on button "Continue" at bounding box center [255, 148] width 119 height 12
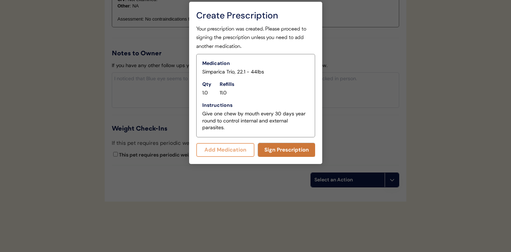
click at [279, 149] on button "Sign Prescription" at bounding box center [286, 150] width 57 height 14
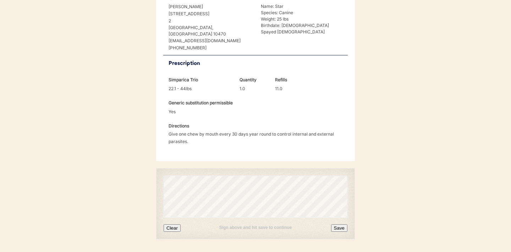
scroll to position [175, 0]
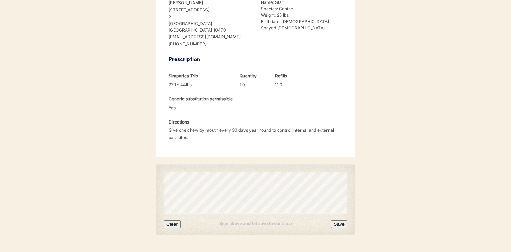
click at [175, 220] on button "Clear" at bounding box center [171, 223] width 17 height 7
click at [178, 220] on button "Clear" at bounding box center [171, 223] width 17 height 7
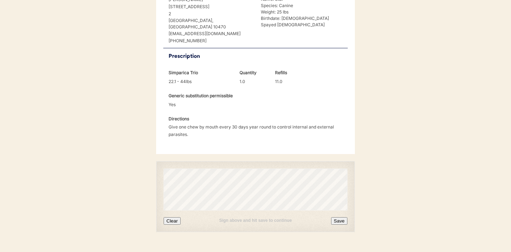
scroll to position [189, 0]
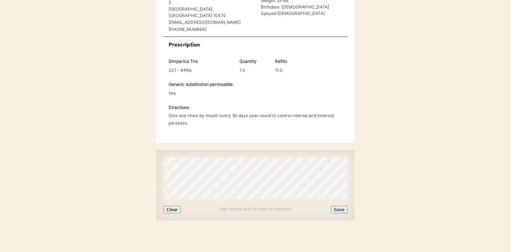
click at [342, 206] on button "Save" at bounding box center [339, 209] width 16 height 7
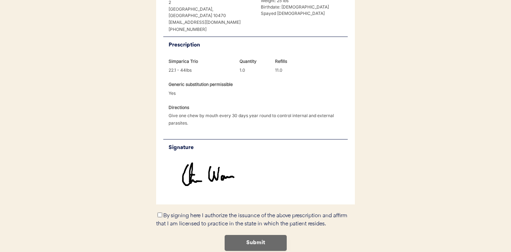
click at [159, 212] on input "By signing here I authorize the issuance of the above prescription and affirm t…" at bounding box center [159, 214] width 5 height 5
checkbox input "true"
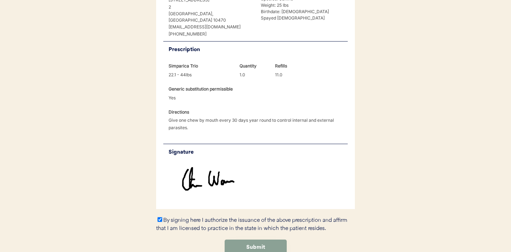
scroll to position [219, 0]
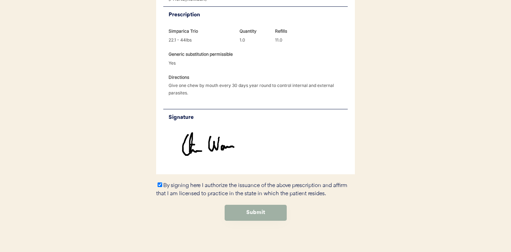
click at [268, 206] on button "Submit" at bounding box center [255, 213] width 62 height 16
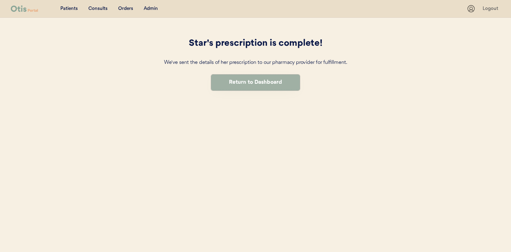
click at [241, 89] on button "Return to Dashboard" at bounding box center [255, 82] width 89 height 16
